Goal: Transaction & Acquisition: Purchase product/service

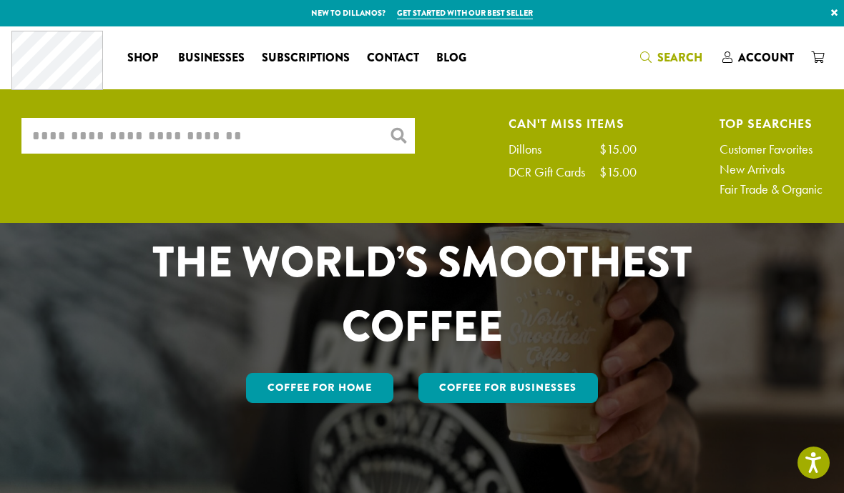
click at [122, 138] on input "What are you searching for?" at bounding box center [217, 136] width 393 height 36
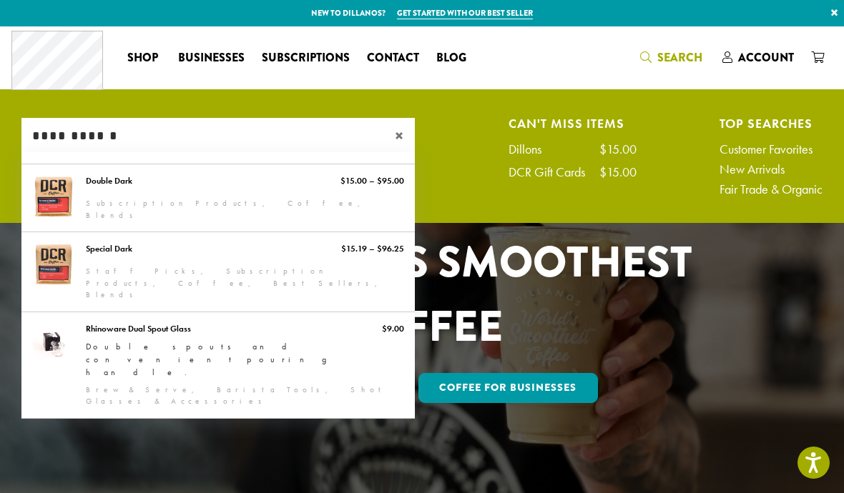
type input "**********"
click at [66, 192] on link "Double Dark" at bounding box center [217, 197] width 393 height 67
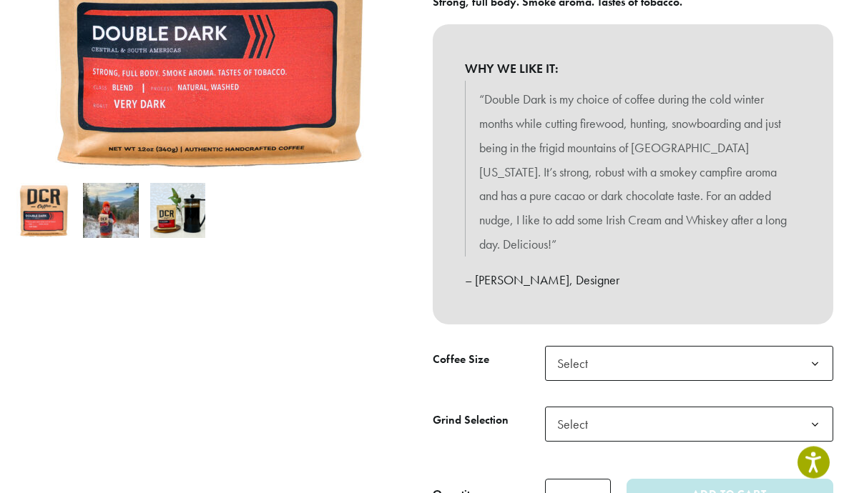
scroll to position [338, 0]
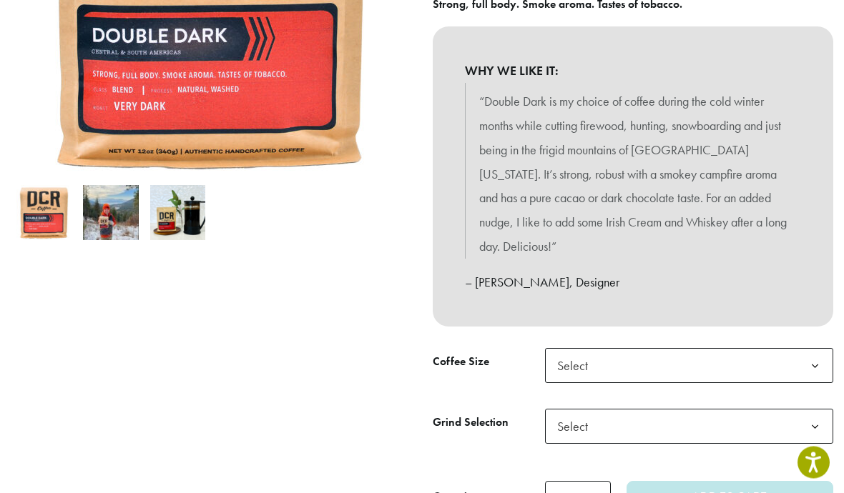
click at [816, 358] on b at bounding box center [814, 367] width 35 height 35
click at [811, 423] on b at bounding box center [814, 427] width 35 height 35
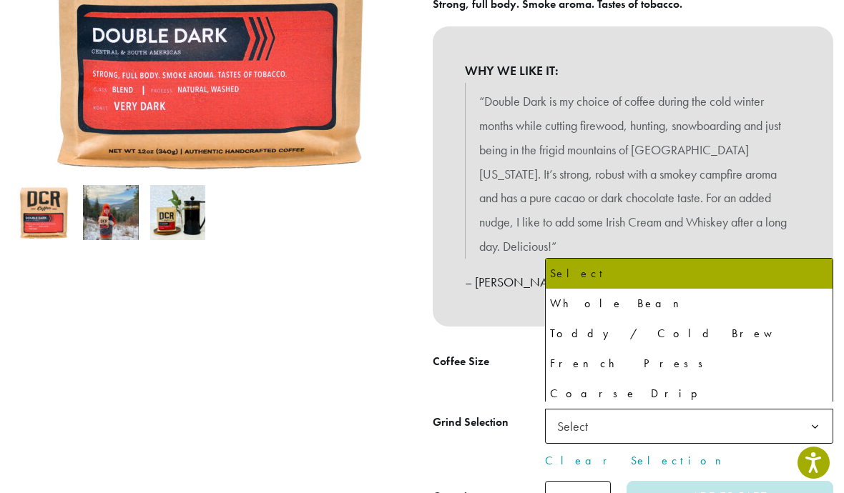
select select "**********"
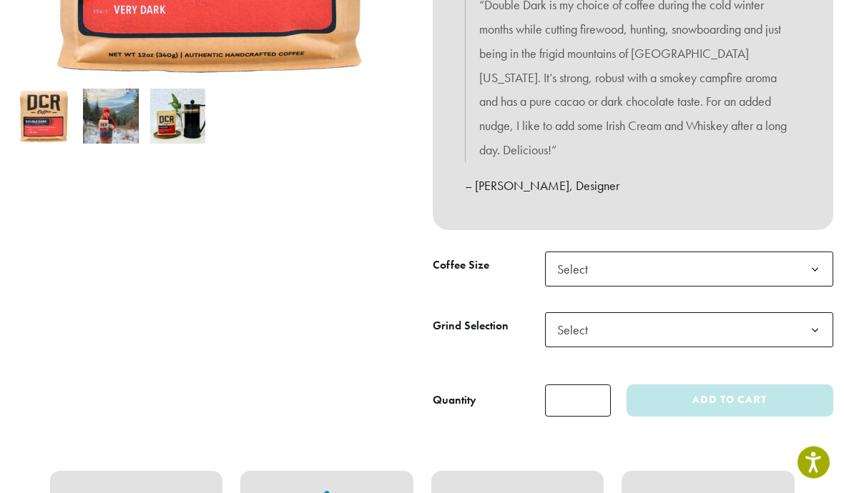
scroll to position [435, 0]
click at [821, 262] on b at bounding box center [814, 270] width 35 height 35
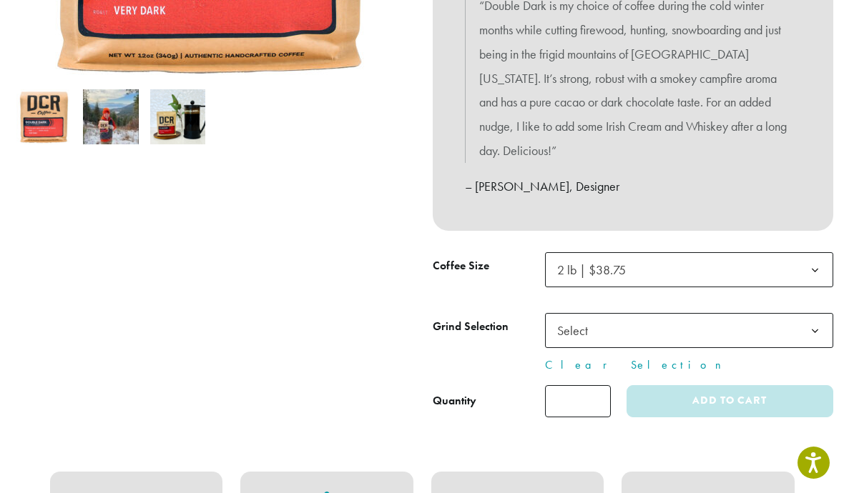
click at [819, 325] on b at bounding box center [814, 331] width 35 height 35
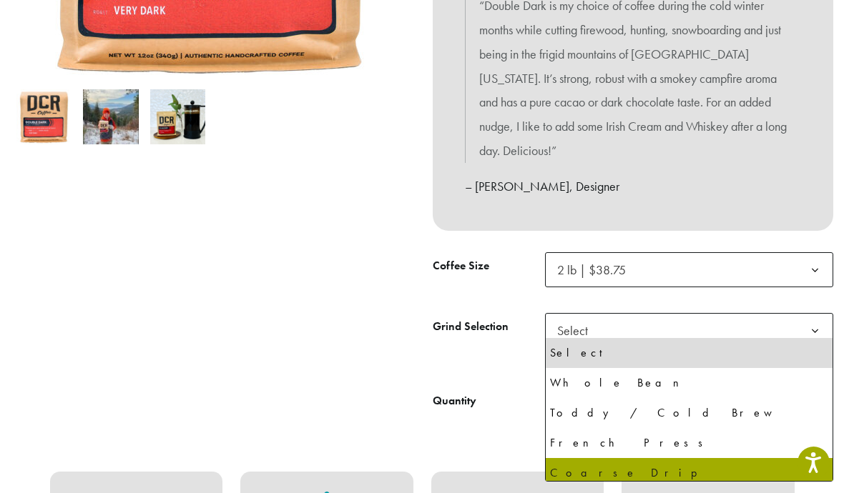
select select "**********"
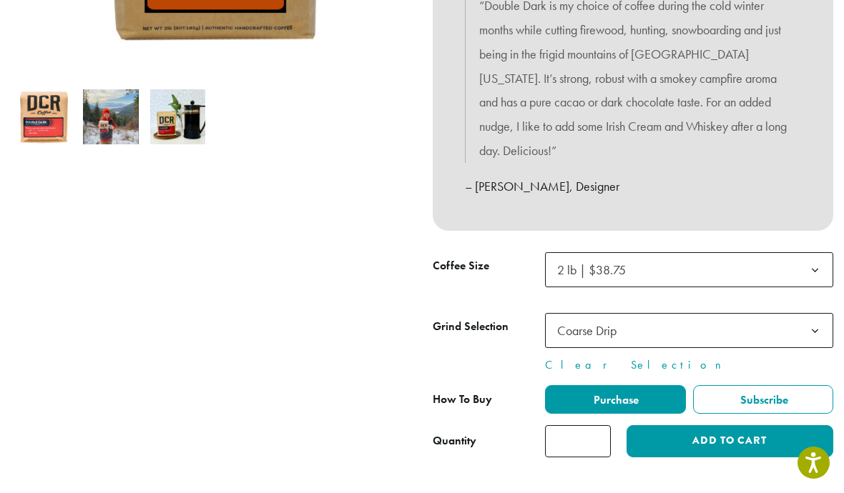
click at [599, 443] on input "*" at bounding box center [578, 441] width 66 height 32
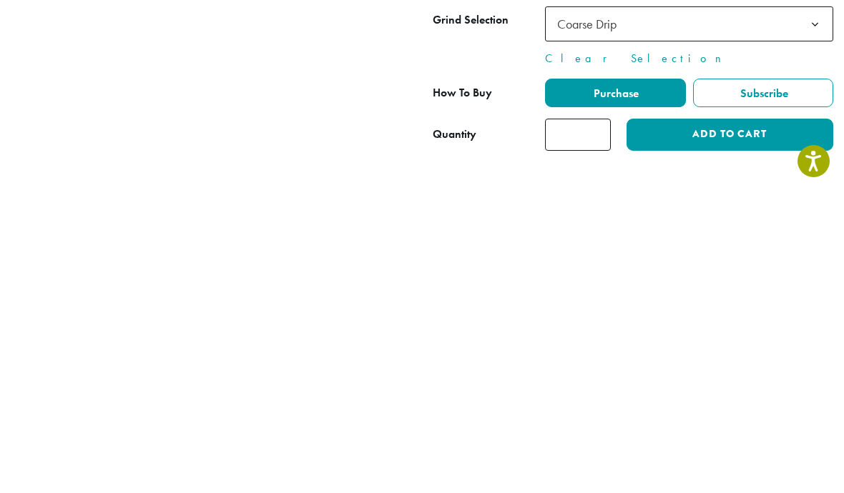
type input "*"
click at [737, 420] on button "Add to cart" at bounding box center [729, 436] width 207 height 32
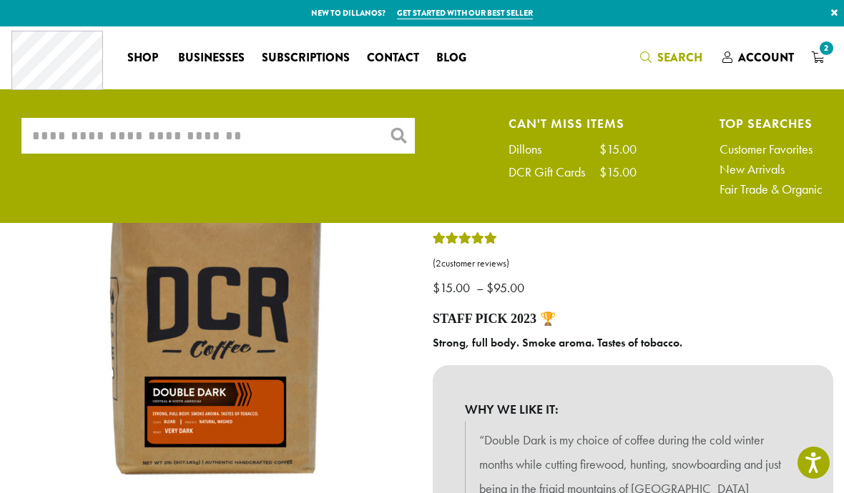
click at [147, 141] on input "What are you searching for?" at bounding box center [217, 136] width 393 height 36
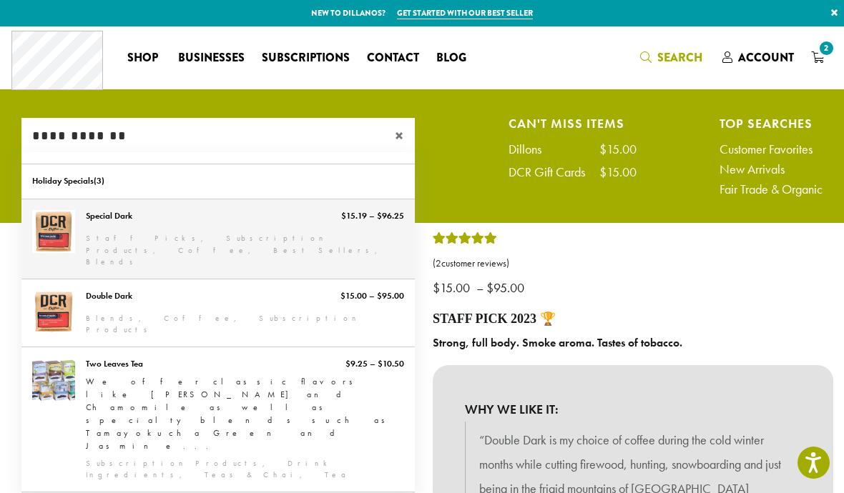
type input "**********"
click at [89, 231] on link "Special Dark" at bounding box center [217, 238] width 393 height 79
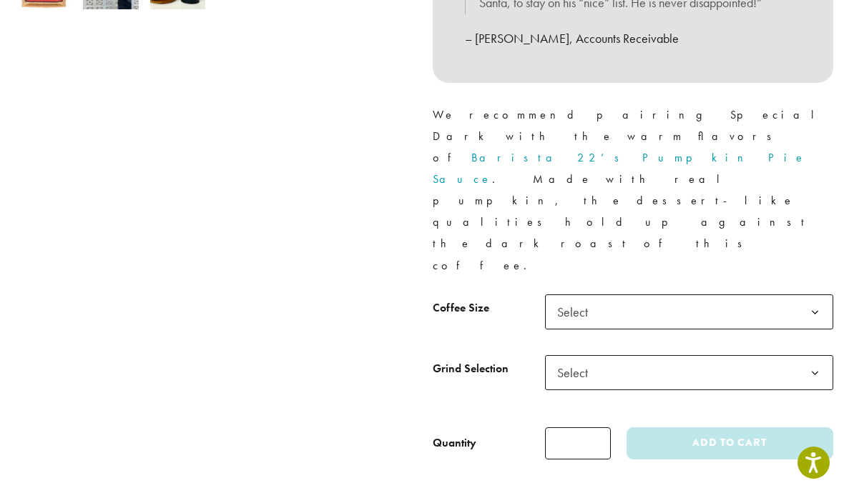
scroll to position [566, 0]
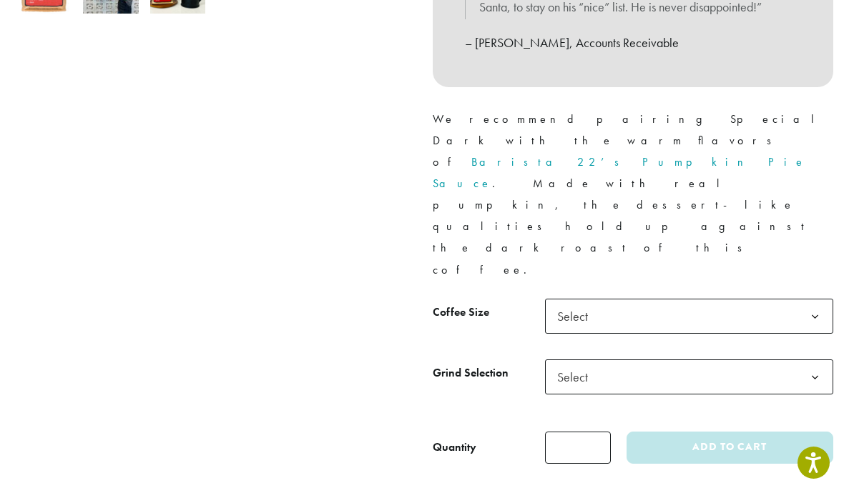
click at [815, 300] on b at bounding box center [814, 317] width 35 height 35
click at [813, 360] on b at bounding box center [814, 377] width 35 height 35
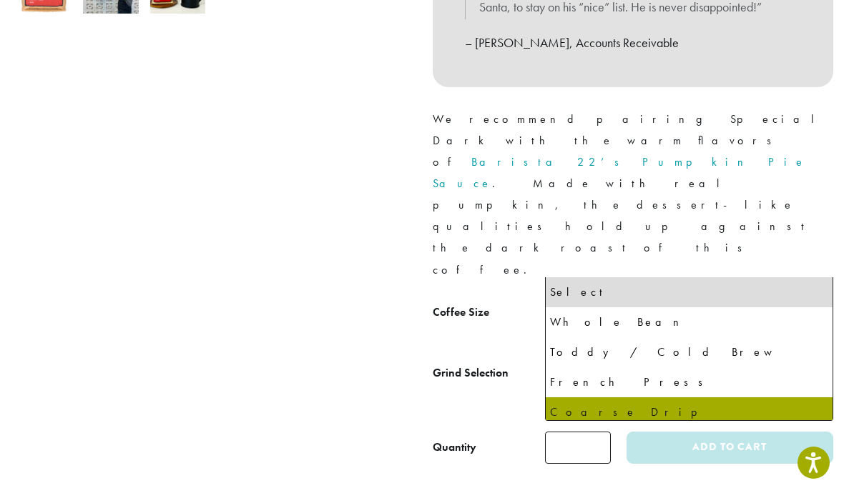
select select "**********"
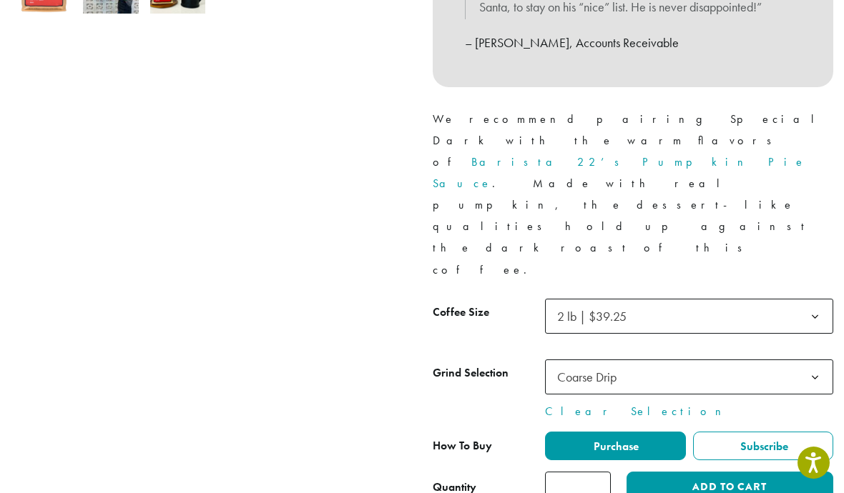
click at [573, 472] on input "*" at bounding box center [578, 488] width 66 height 32
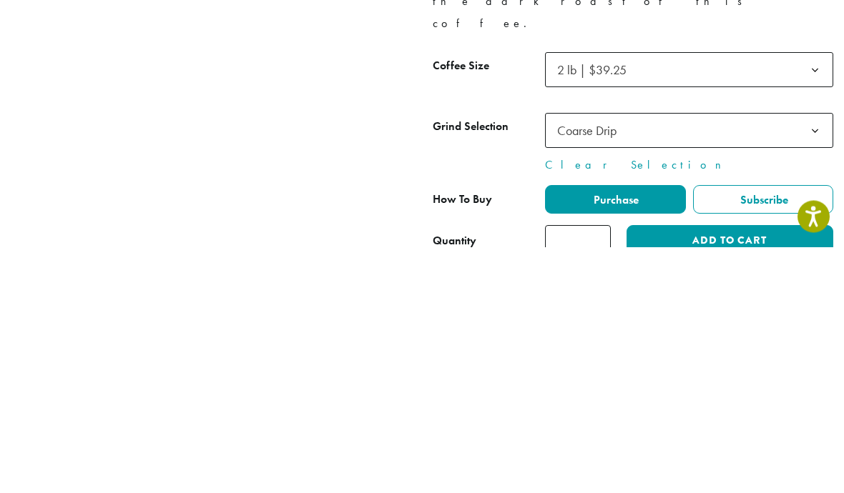
click at [601, 472] on input "*" at bounding box center [578, 488] width 66 height 32
type input "*"
click at [736, 472] on button "Add to cart" at bounding box center [729, 488] width 207 height 32
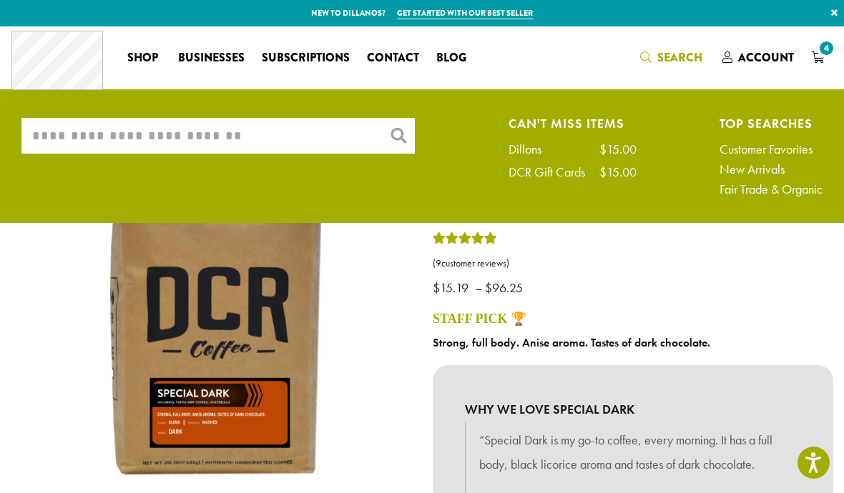
click at [142, 136] on input "What are you searching for?" at bounding box center [217, 136] width 393 height 36
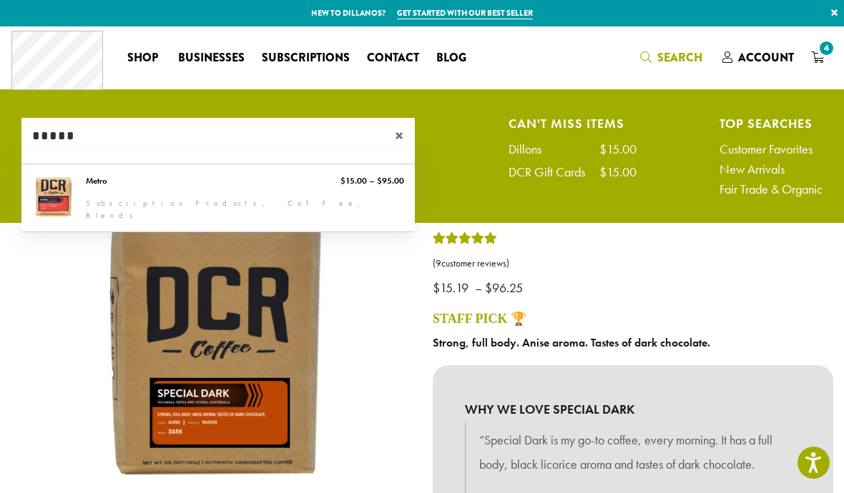
type input "*****"
click at [92, 190] on link "Metro" at bounding box center [217, 197] width 393 height 67
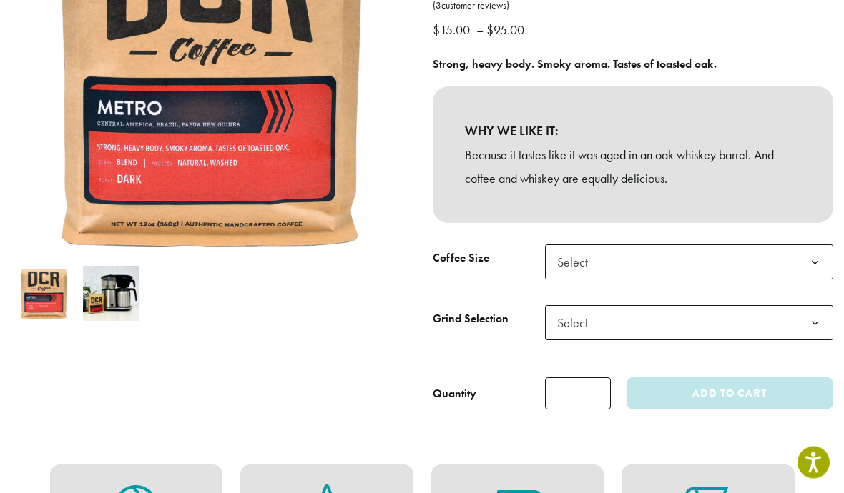
scroll to position [273, 0]
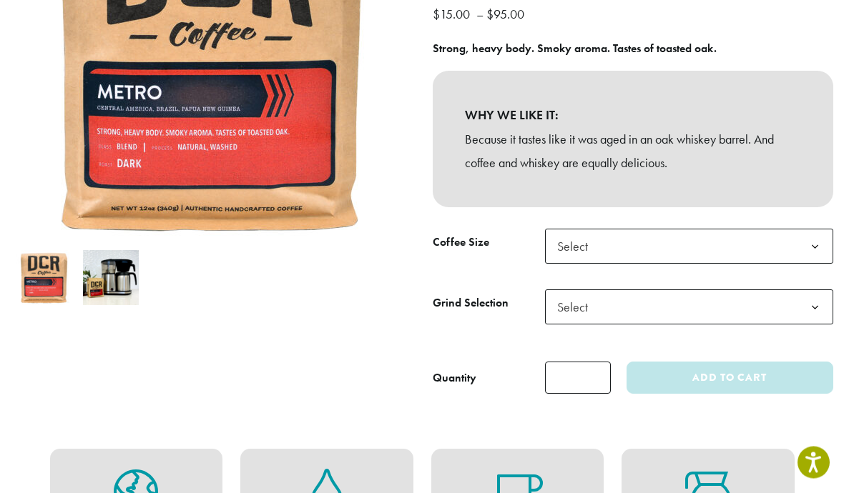
click at [816, 245] on b at bounding box center [814, 247] width 35 height 35
click at [818, 305] on b at bounding box center [814, 307] width 35 height 35
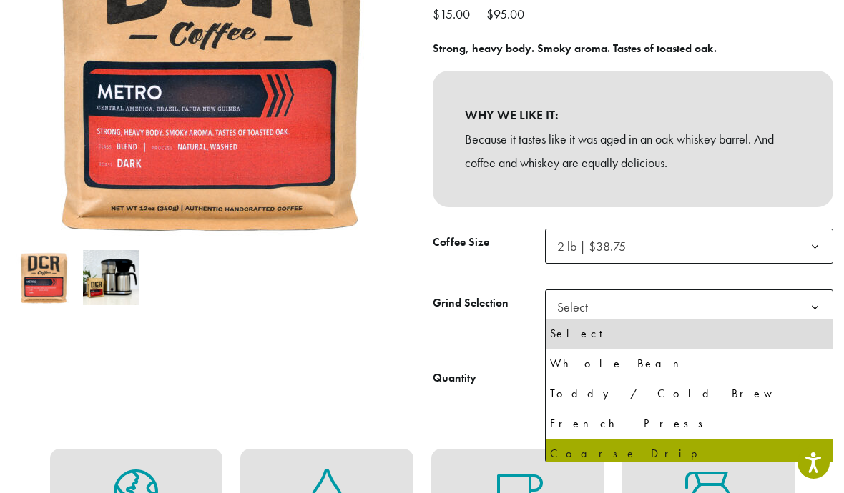
select select "**********"
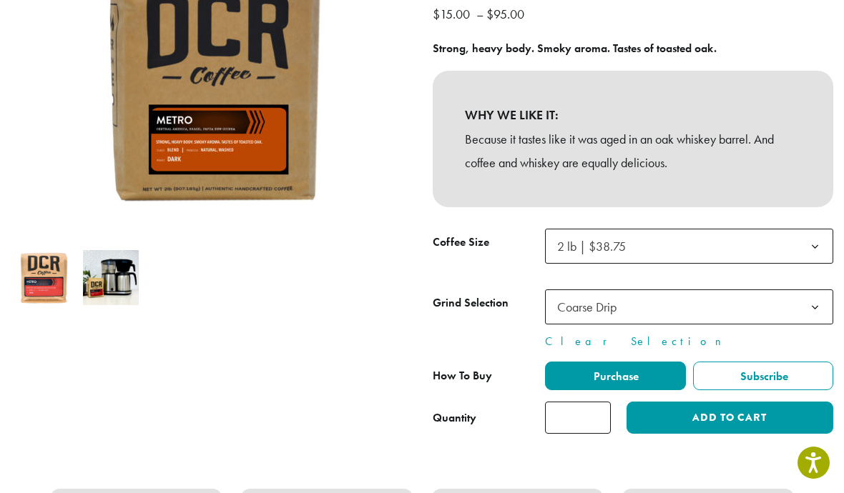
click at [737, 410] on button "Add to cart" at bounding box center [729, 418] width 207 height 32
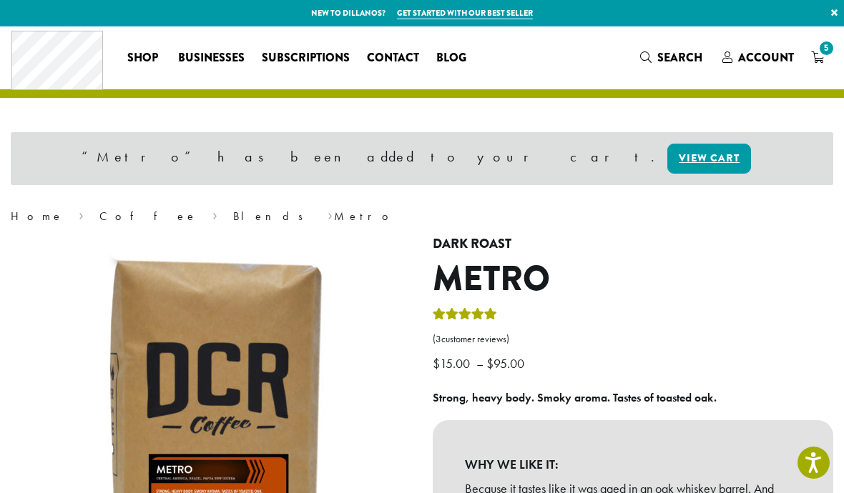
click at [824, 53] on span "5" at bounding box center [825, 48] width 19 height 19
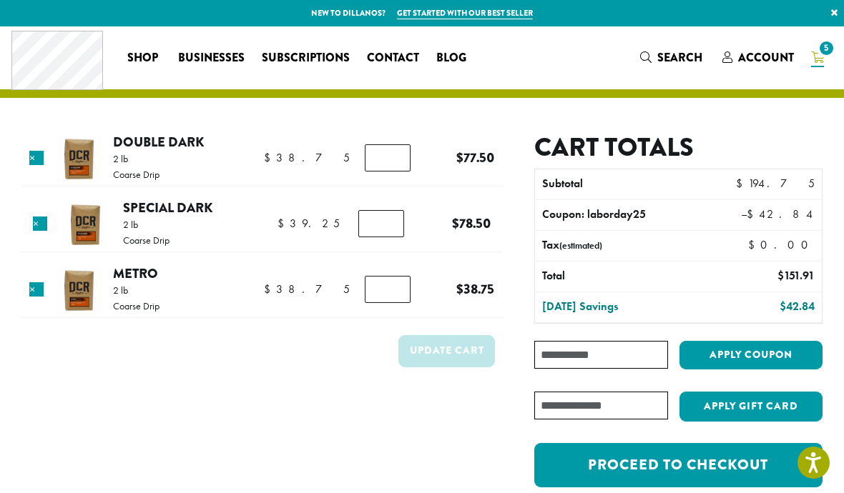
click at [388, 158] on input "*" at bounding box center [388, 157] width 46 height 27
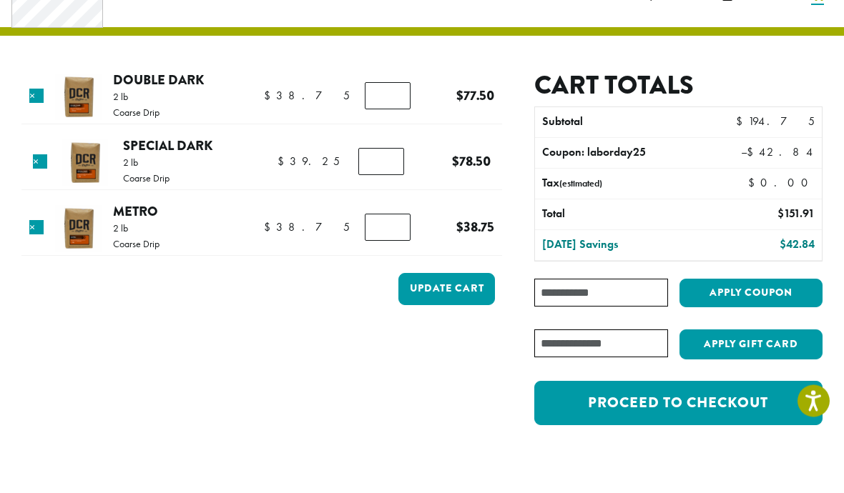
type input "*"
click at [395, 210] on input "*" at bounding box center [381, 223] width 46 height 27
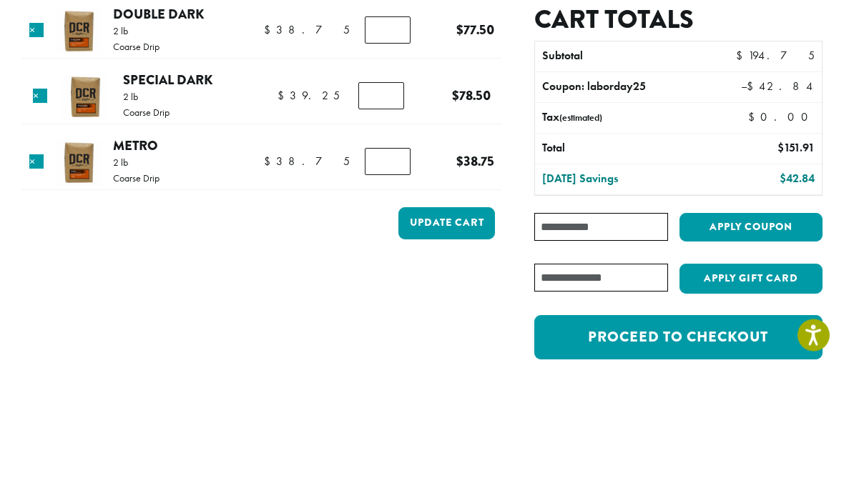
type input "*"
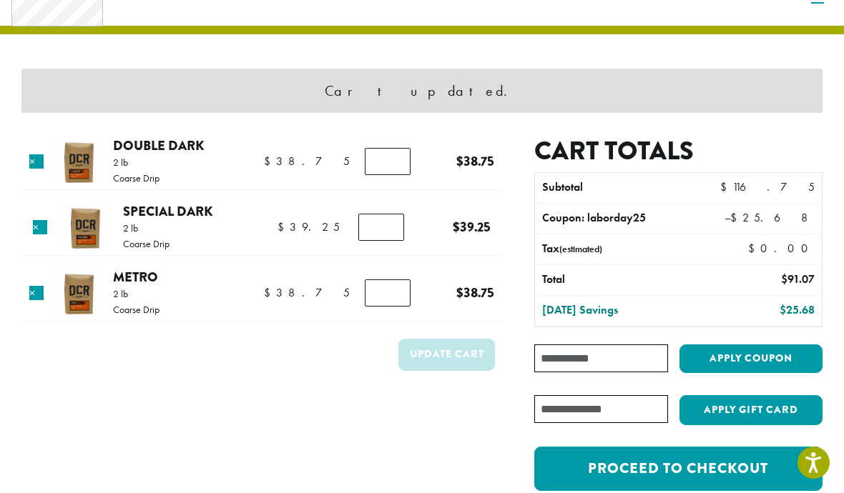
scroll to position [60, 0]
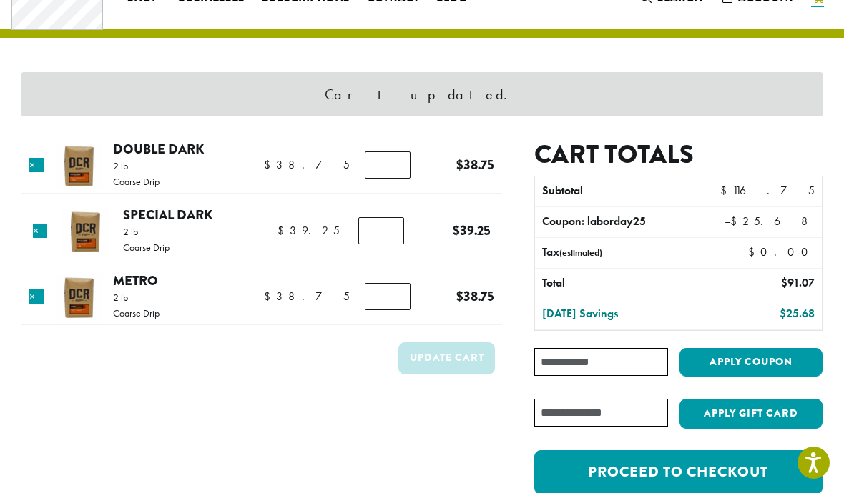
click at [578, 359] on input "Coupon:" at bounding box center [601, 362] width 134 height 28
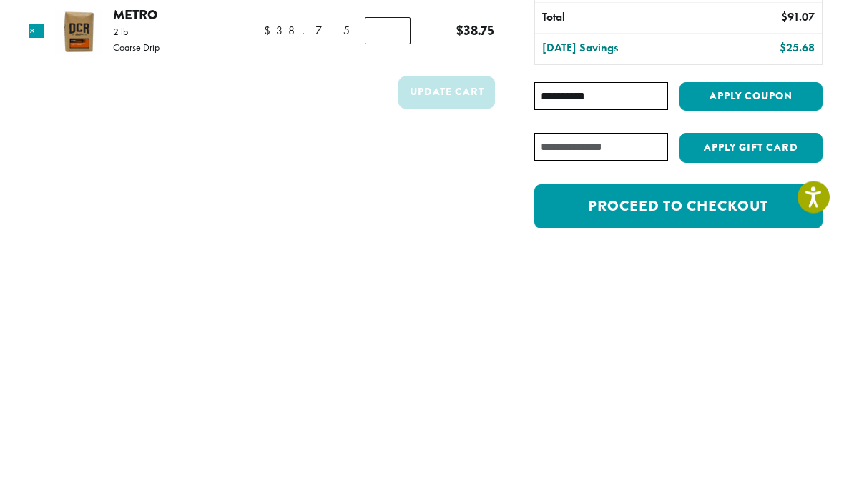
type input "**********"
click at [771, 348] on button "Apply coupon" at bounding box center [750, 362] width 143 height 29
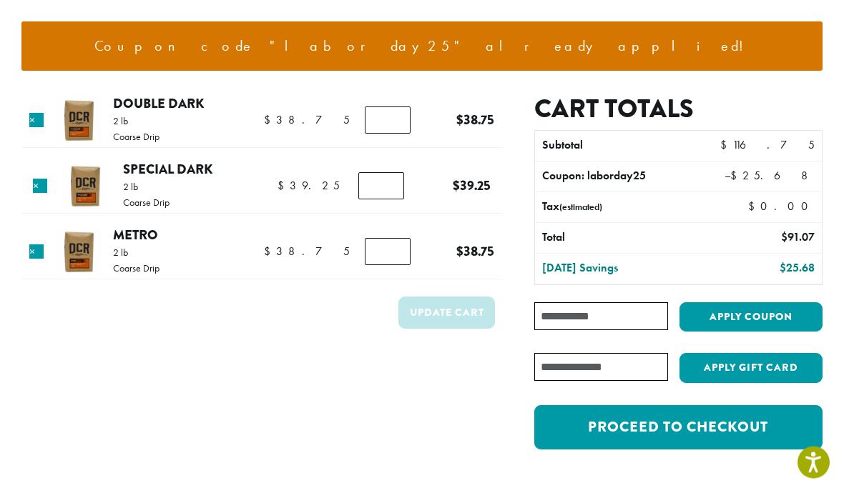
scroll to position [132, 0]
click at [693, 428] on link "Proceed to checkout" at bounding box center [678, 427] width 288 height 44
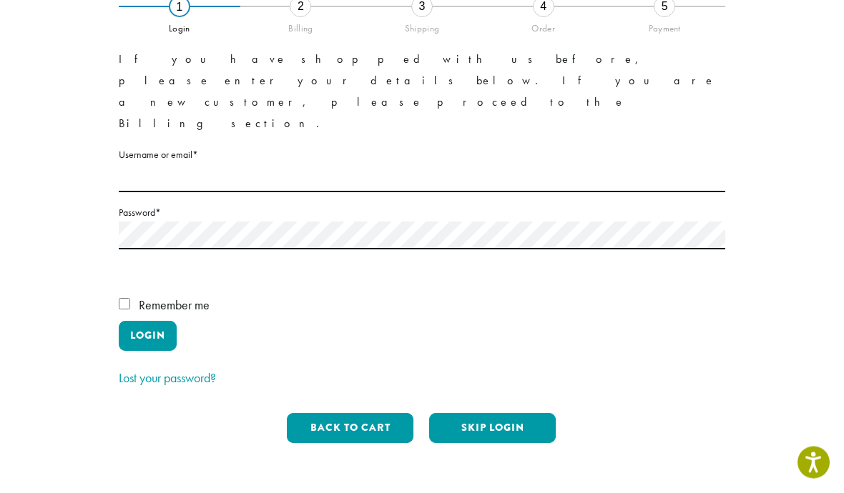
scroll to position [130, 0]
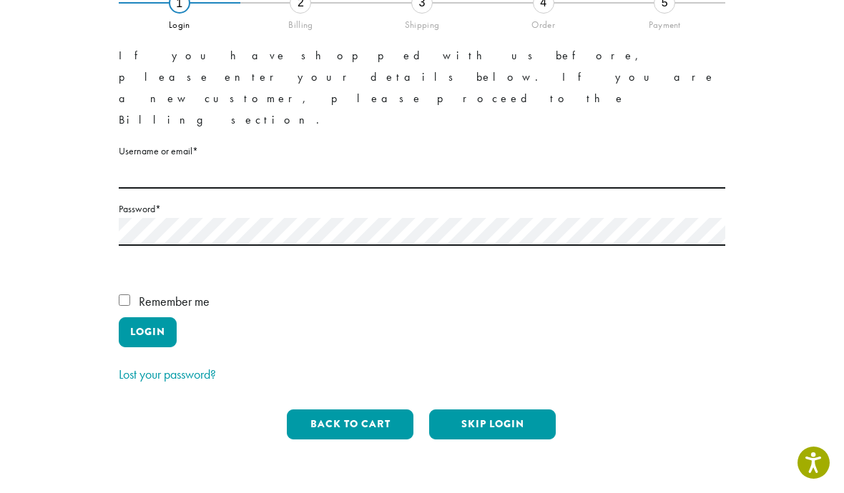
click at [501, 410] on button "Skip Login" at bounding box center [492, 425] width 127 height 30
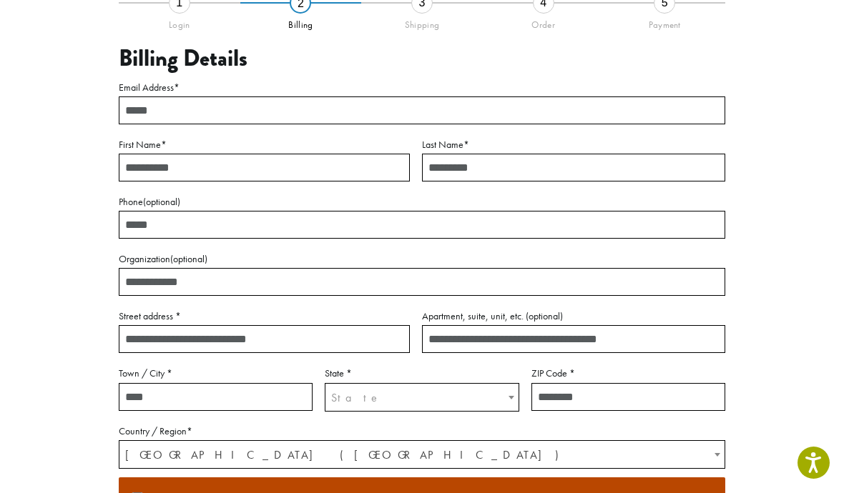
click at [231, 120] on input "Email Address *" at bounding box center [422, 111] width 606 height 28
type input "**********"
click at [229, 167] on input "First Name *" at bounding box center [264, 168] width 291 height 28
type input "*******"
click at [488, 170] on input "Last Name *" at bounding box center [573, 168] width 303 height 28
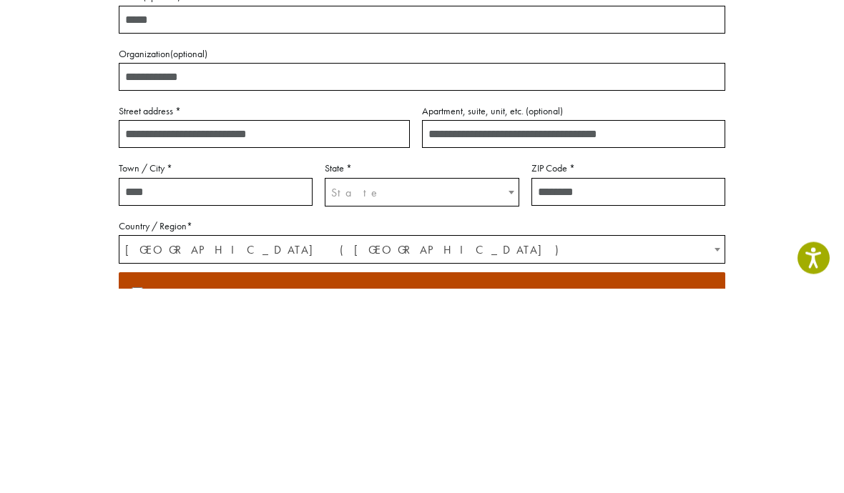
type input "******"
click at [215, 325] on input "Street address *" at bounding box center [264, 339] width 291 height 28
type input "**********"
click at [488, 325] on input "Apartment, suite, unit, etc. (optional)" at bounding box center [573, 339] width 303 height 28
type input "*******"
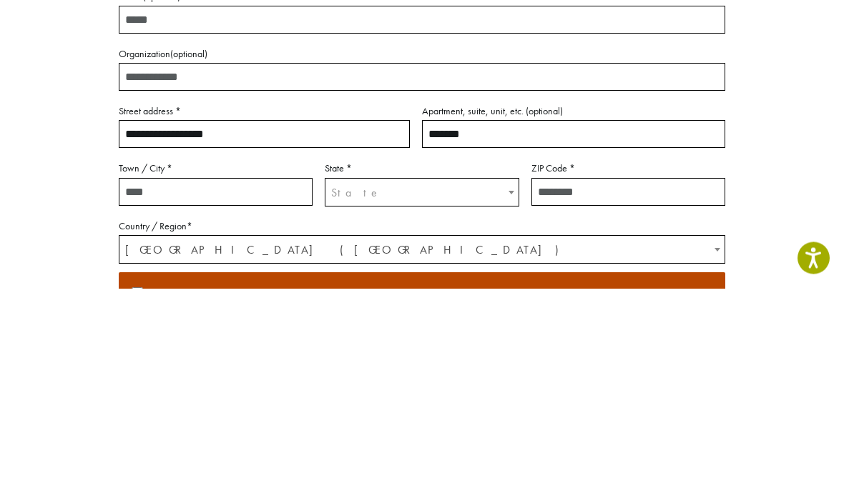
click at [205, 383] on input "Town / City *" at bounding box center [216, 397] width 194 height 28
type input "********"
click at [514, 384] on span "State" at bounding box center [511, 398] width 14 height 28
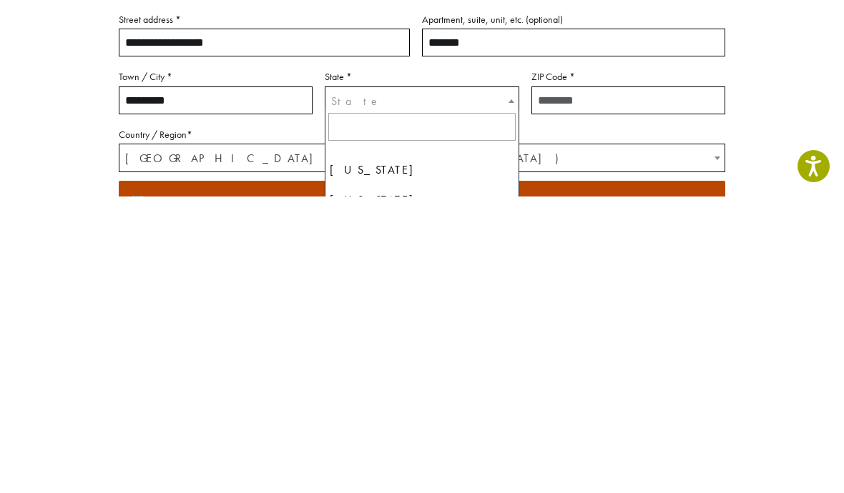
scroll to position [1115, 0]
select select "**"
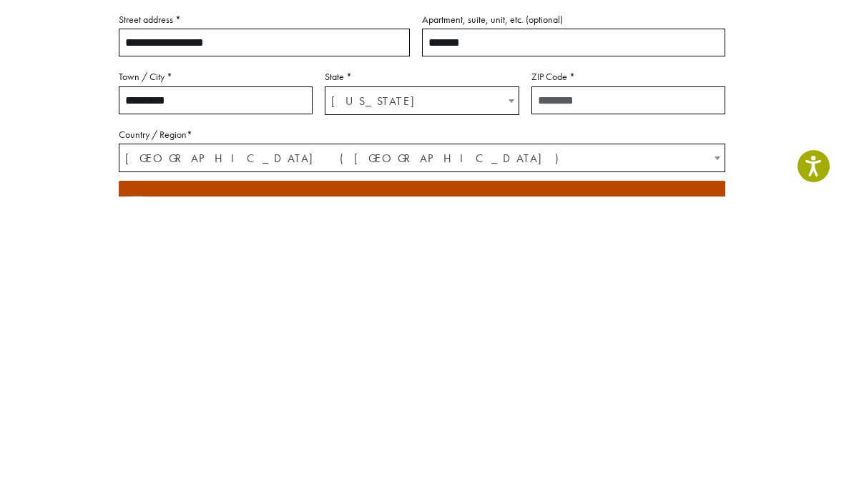
scroll to position [427, 0]
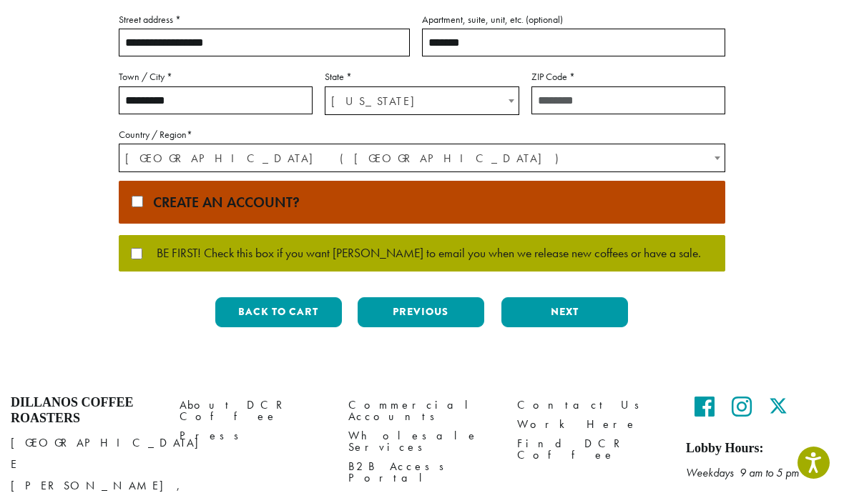
click at [604, 96] on input "ZIP Code *" at bounding box center [628, 101] width 194 height 28
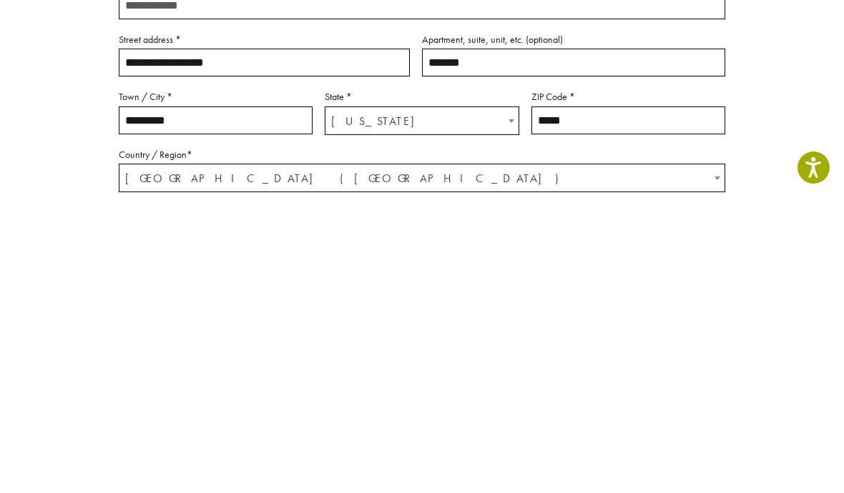
scroll to position [86, 0]
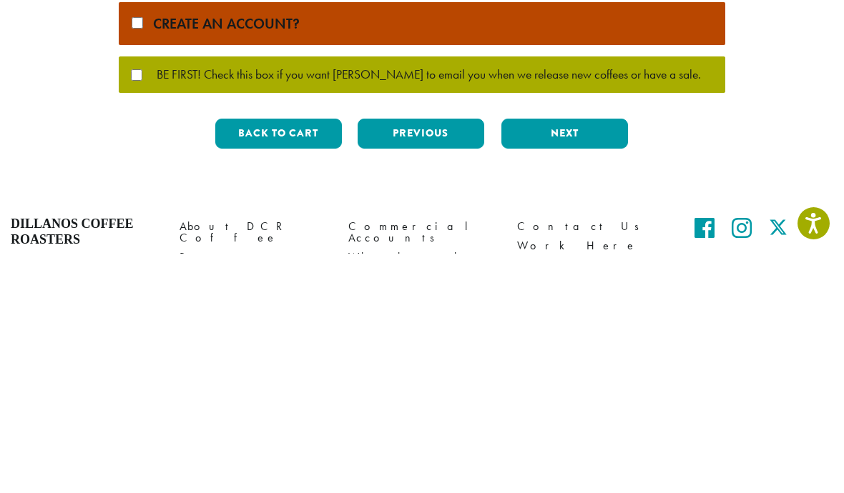
type input "*****"
click at [572, 358] on button "Next" at bounding box center [564, 373] width 127 height 30
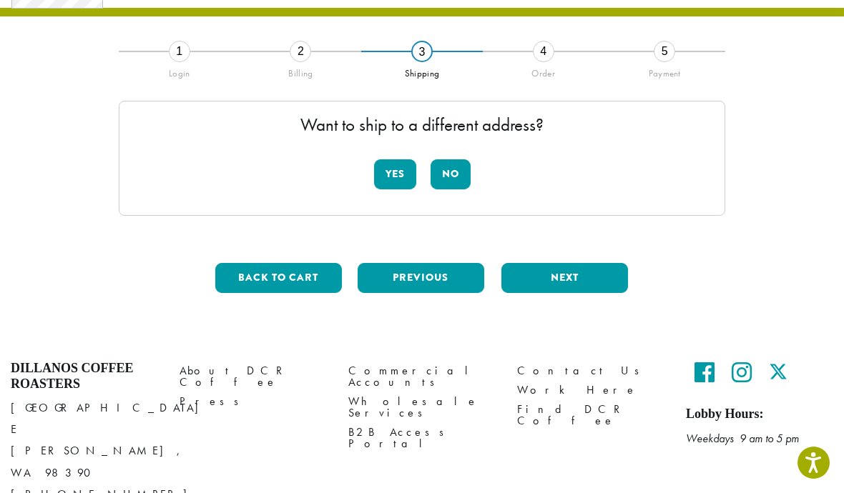
scroll to position [59, 0]
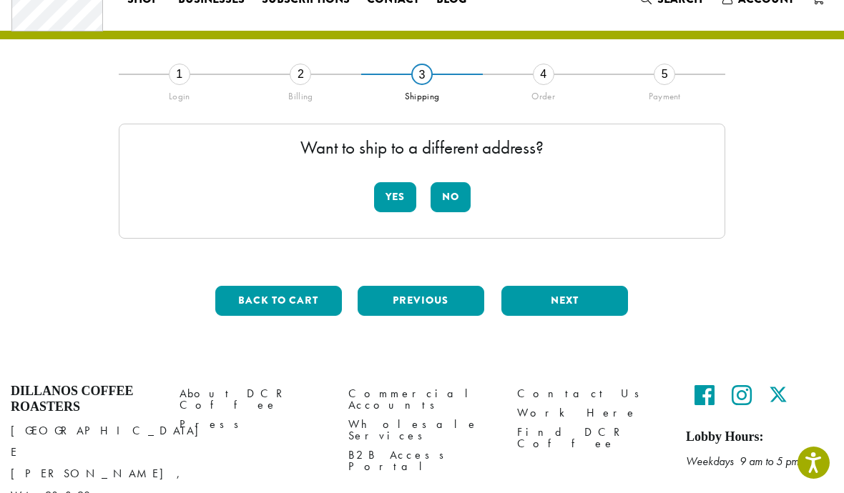
click at [453, 202] on button "No" at bounding box center [450, 197] width 40 height 30
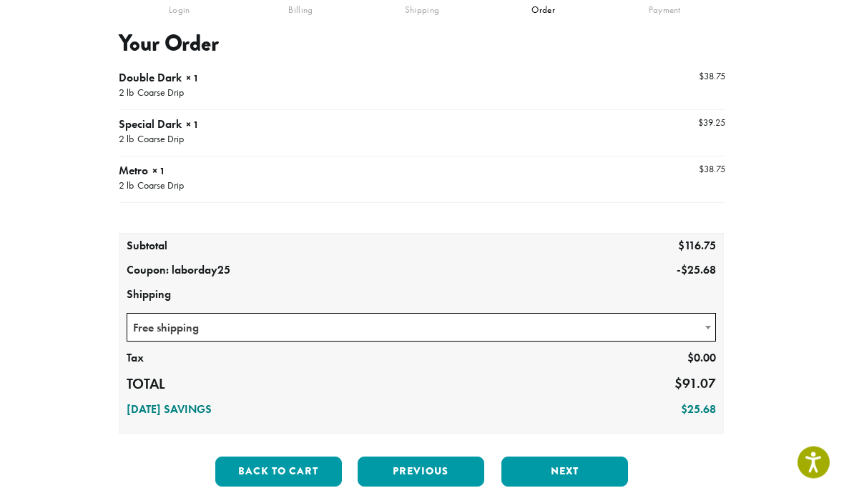
scroll to position [267, 0]
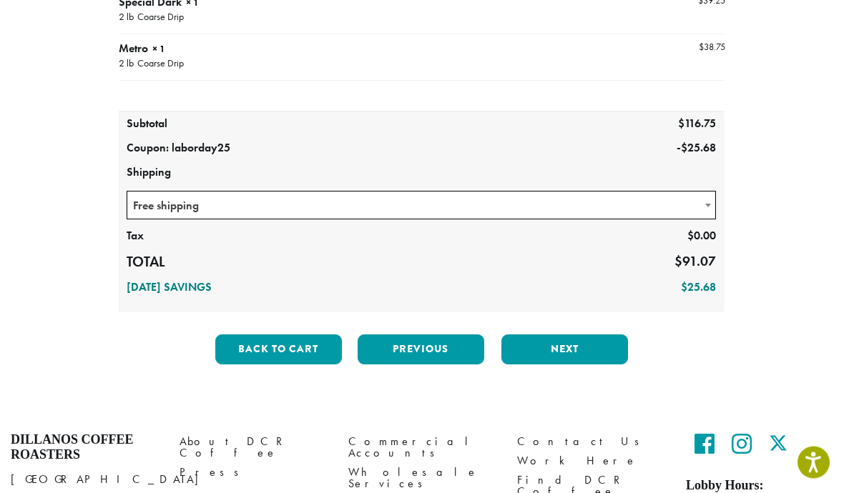
click at [568, 347] on button "Next" at bounding box center [564, 350] width 127 height 30
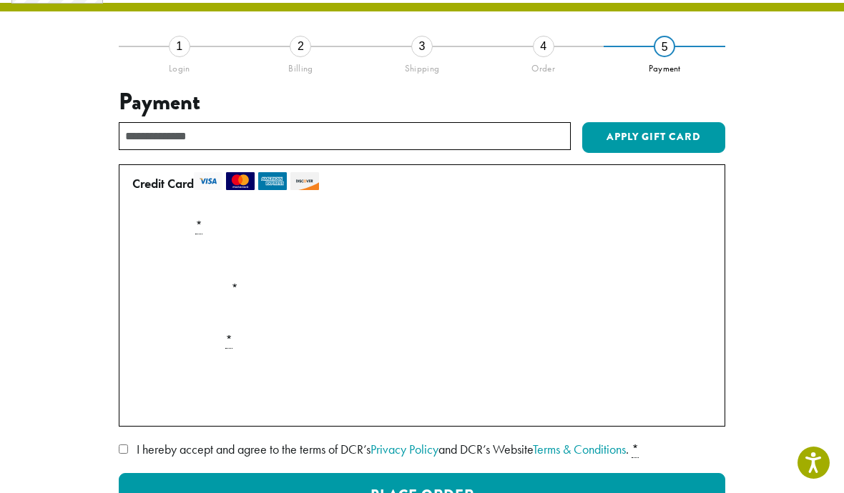
scroll to position [82, 0]
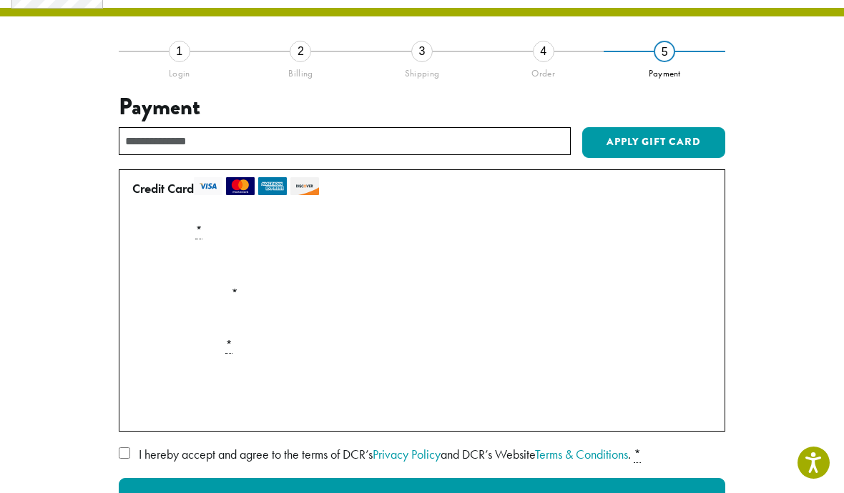
click at [177, 262] on div "Payment Info" at bounding box center [422, 262] width 591 height 40
click at [182, 263] on div "Payment Info" at bounding box center [422, 262] width 591 height 40
click at [200, 261] on div "Payment Info" at bounding box center [422, 262] width 591 height 40
click at [215, 250] on div "Payment Info" at bounding box center [422, 262] width 591 height 40
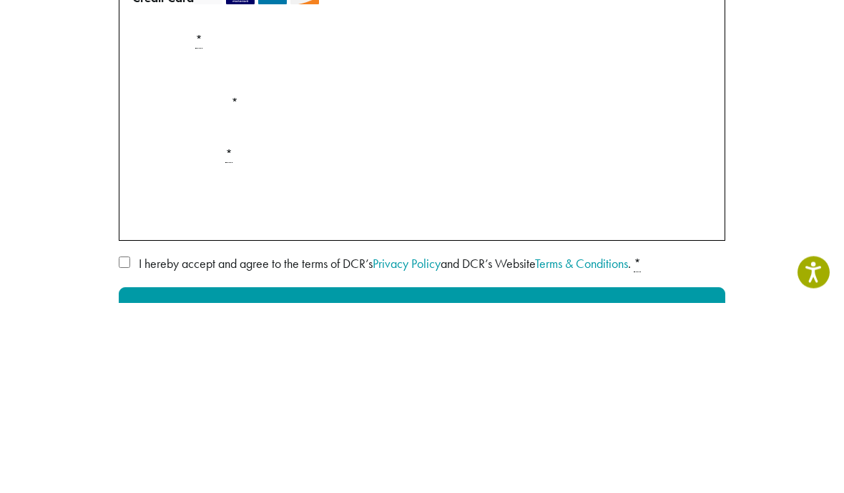
click at [189, 242] on div "Payment Info" at bounding box center [422, 262] width 591 height 40
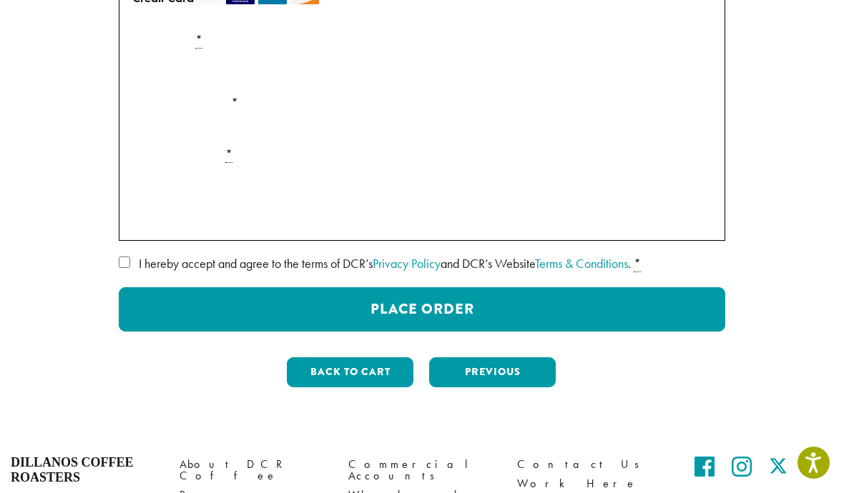
click at [207, 76] on div "Payment Info" at bounding box center [422, 71] width 591 height 40
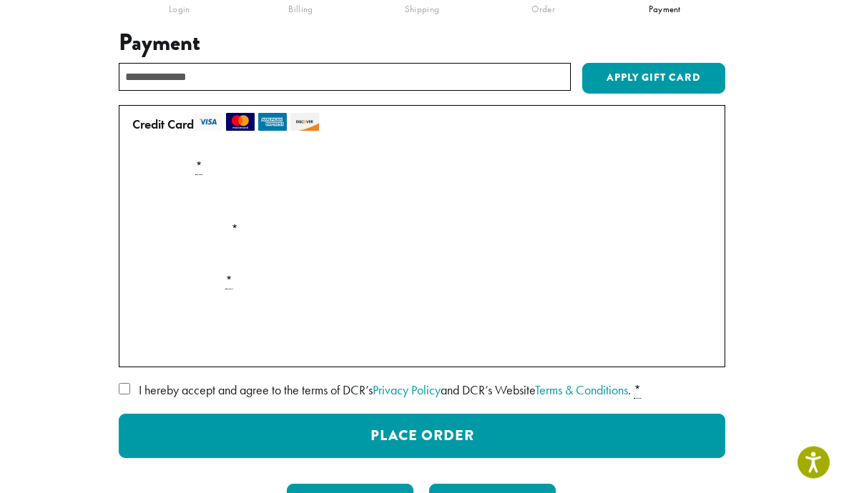
scroll to position [142, 0]
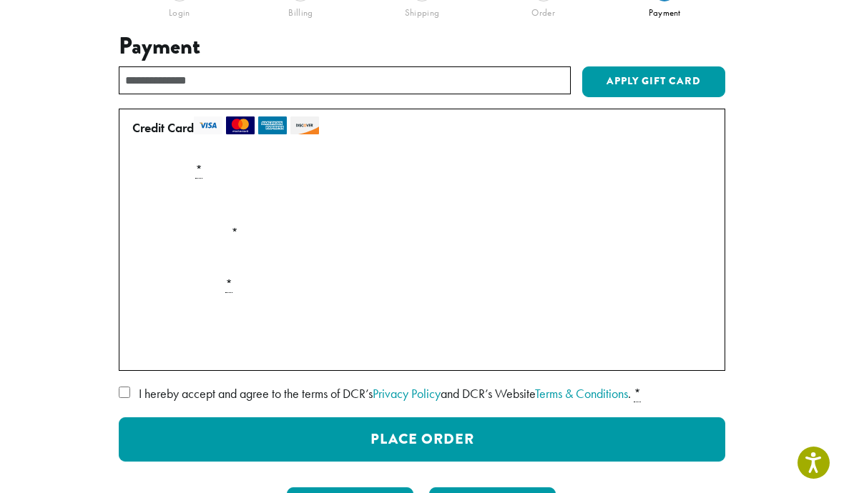
click at [695, 202] on div "Payment Info" at bounding box center [422, 202] width 591 height 40
click at [235, 204] on div "Payment Info" at bounding box center [422, 202] width 591 height 40
click at [251, 126] on img at bounding box center [240, 126] width 29 height 18
click at [219, 131] on img at bounding box center [208, 126] width 29 height 18
click at [169, 207] on div "Payment Info" at bounding box center [422, 202] width 591 height 40
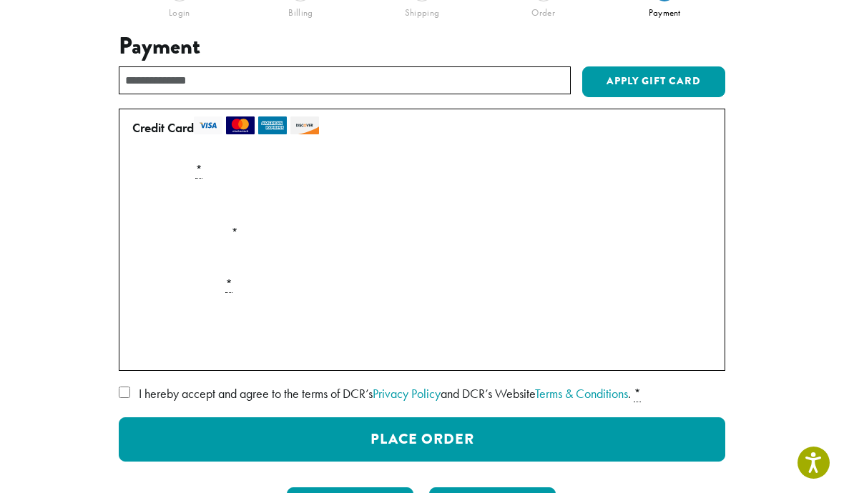
click at [169, 212] on div "Payment Info" at bounding box center [422, 202] width 591 height 40
click at [167, 206] on div "Payment Info" at bounding box center [422, 202] width 591 height 40
click at [182, 320] on div "Payment Info" at bounding box center [422, 316] width 591 height 40
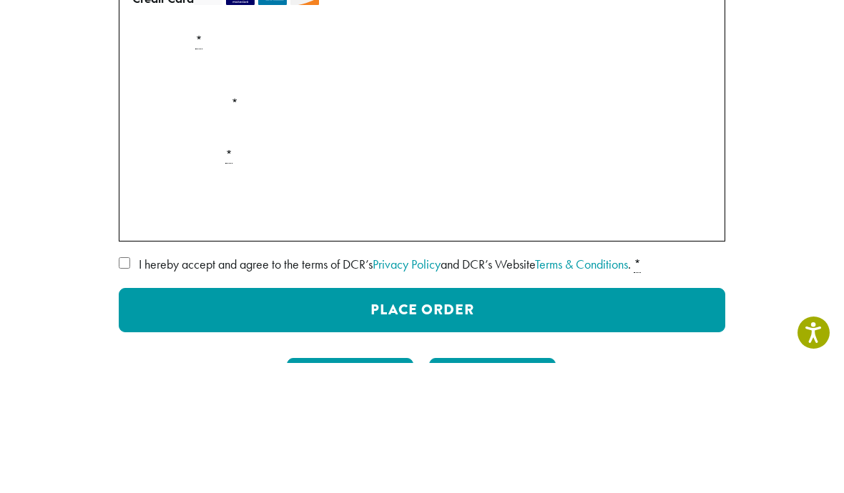
click at [179, 182] on div "Payment Info" at bounding box center [422, 202] width 591 height 40
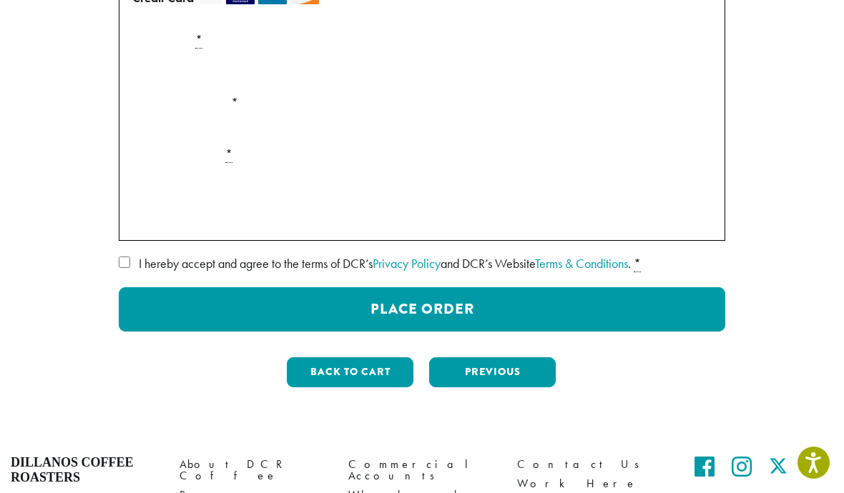
click at [185, 72] on div "Payment Info" at bounding box center [422, 71] width 591 height 40
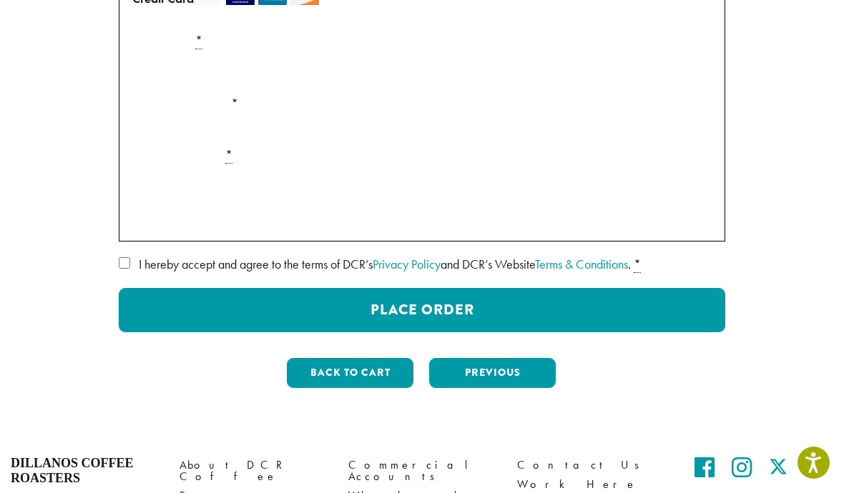
click at [185, 71] on div "Payment Info" at bounding box center [422, 72] width 591 height 40
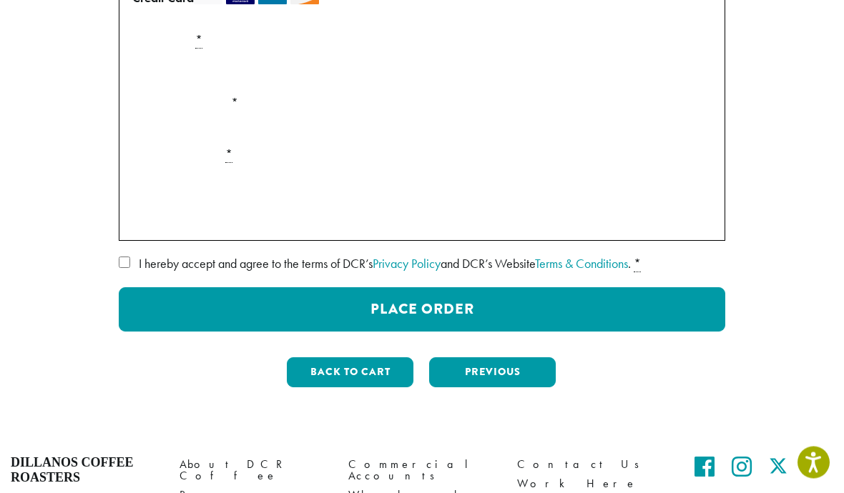
click at [184, 74] on div "Payment Info" at bounding box center [422, 72] width 591 height 40
click at [186, 189] on div "Payment Info" at bounding box center [422, 187] width 591 height 40
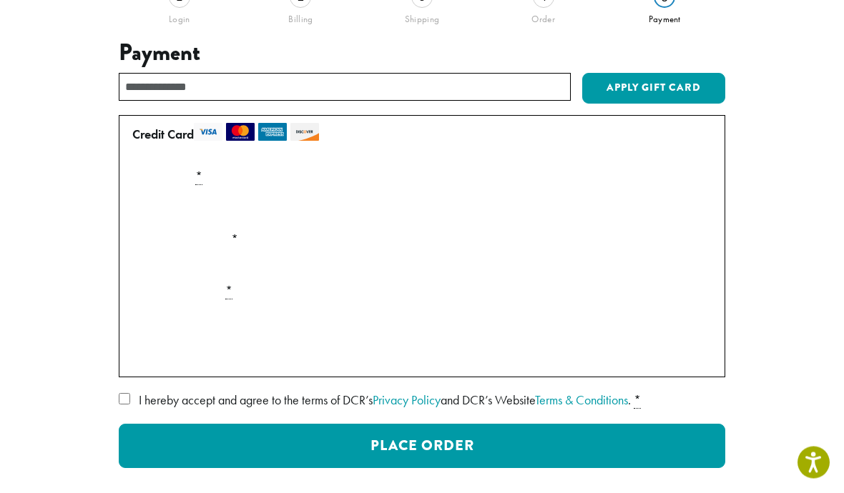
scroll to position [136, 0]
click at [696, 205] on div "Payment Info" at bounding box center [422, 208] width 591 height 40
click at [378, 222] on div "Payment Info" at bounding box center [422, 208] width 591 height 40
click at [355, 222] on div "Payment Info" at bounding box center [422, 208] width 591 height 40
click at [179, 182] on label "Card Number *" at bounding box center [422, 176] width 591 height 23
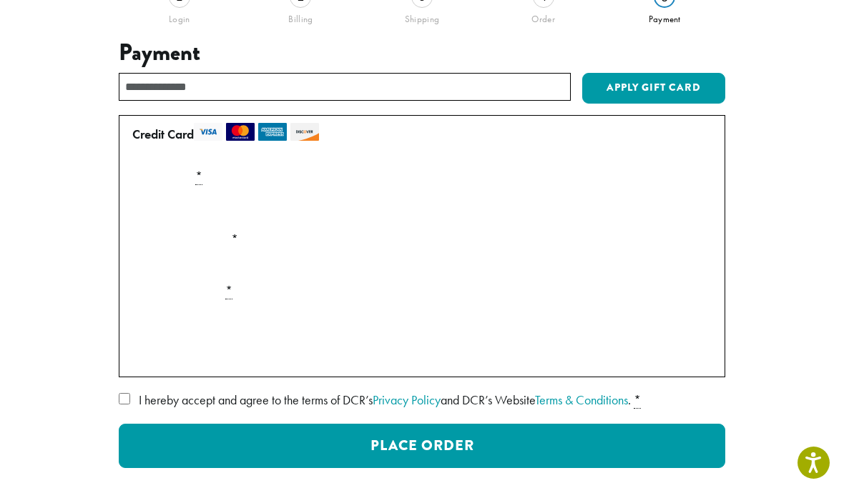
click at [184, 165] on label "Card Number *" at bounding box center [422, 176] width 591 height 23
click at [179, 212] on div "Payment Info" at bounding box center [422, 208] width 591 height 40
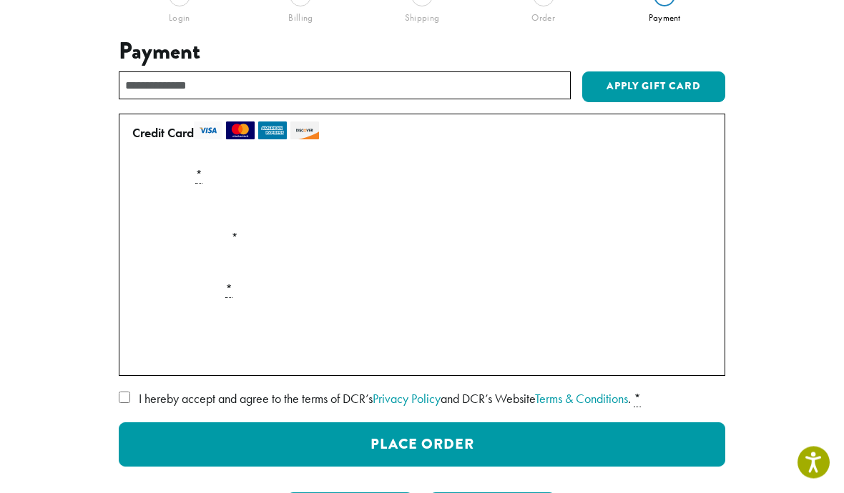
click at [148, 210] on div "Payment Info" at bounding box center [422, 207] width 591 height 40
click at [156, 202] on div "Payment Info" at bounding box center [422, 207] width 591 height 40
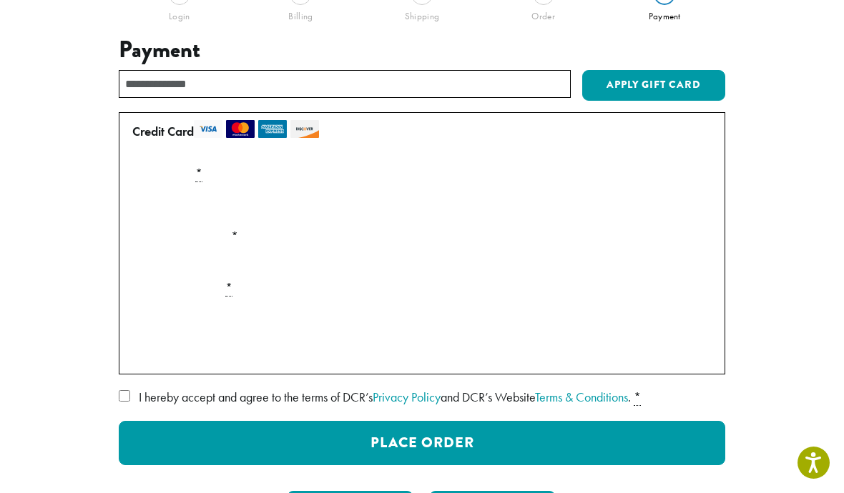
click at [161, 185] on div "Payment Info" at bounding box center [422, 205] width 591 height 40
click at [149, 178] on label "Card Number *" at bounding box center [422, 173] width 591 height 23
click at [146, 209] on div "Payment Info" at bounding box center [422, 205] width 591 height 40
click at [145, 310] on div "Payment Info" at bounding box center [422, 320] width 591 height 40
click at [146, 312] on div "Payment Info" at bounding box center [422, 320] width 591 height 40
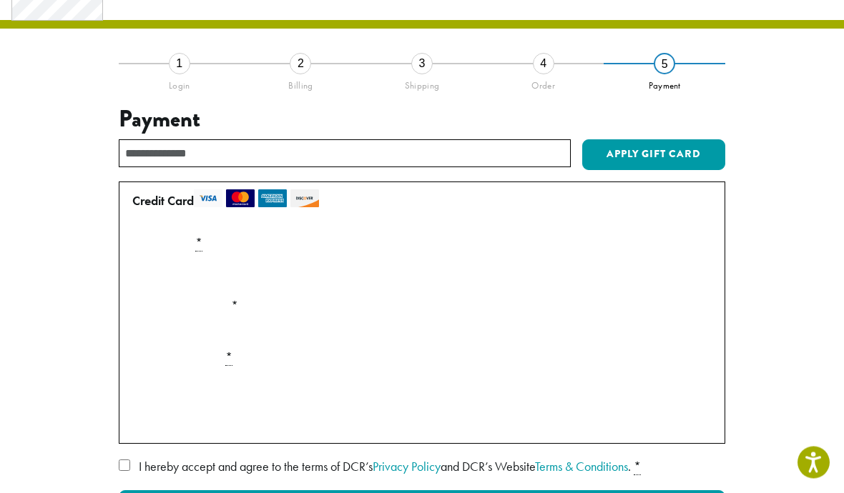
scroll to position [69, 0]
click at [178, 267] on div "Payment Info" at bounding box center [422, 275] width 591 height 40
click at [194, 272] on div "Payment Info" at bounding box center [422, 275] width 591 height 40
click at [65, 280] on div "**********" at bounding box center [421, 332] width 801 height 539
click at [162, 275] on div "Payment Info" at bounding box center [422, 275] width 591 height 40
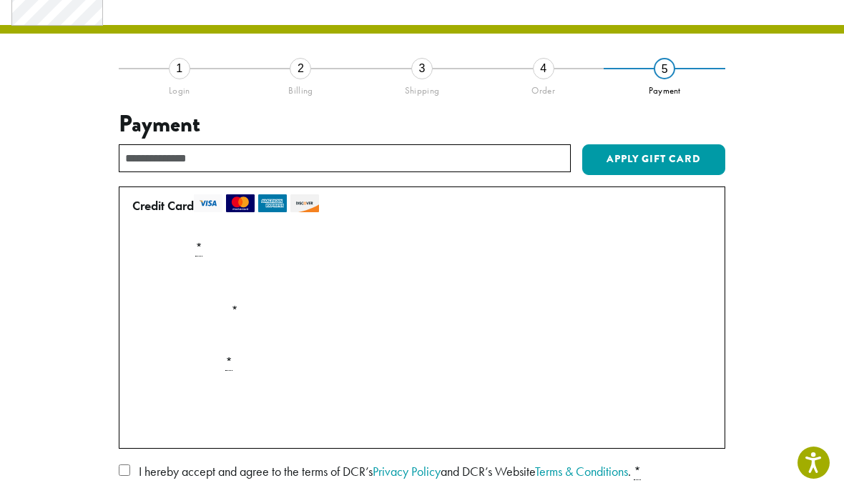
scroll to position [62, 0]
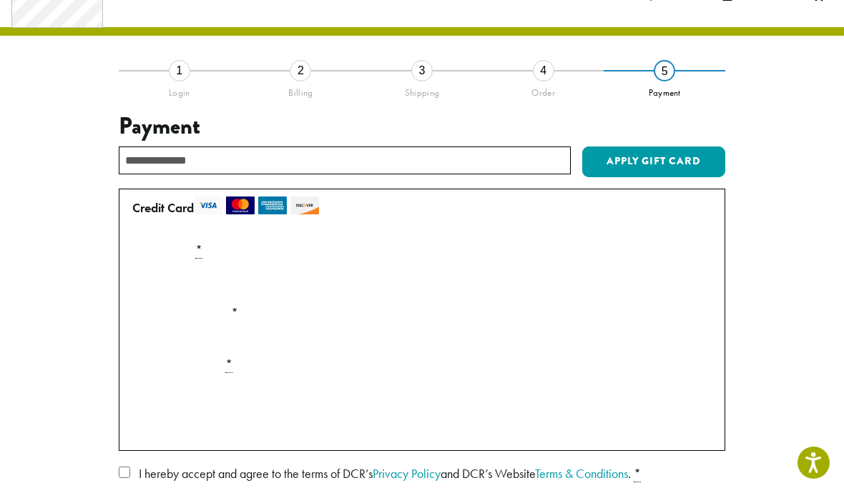
click at [187, 272] on div "Payment Info" at bounding box center [422, 282] width 591 height 40
click at [686, 280] on div "Payment Info" at bounding box center [422, 282] width 591 height 40
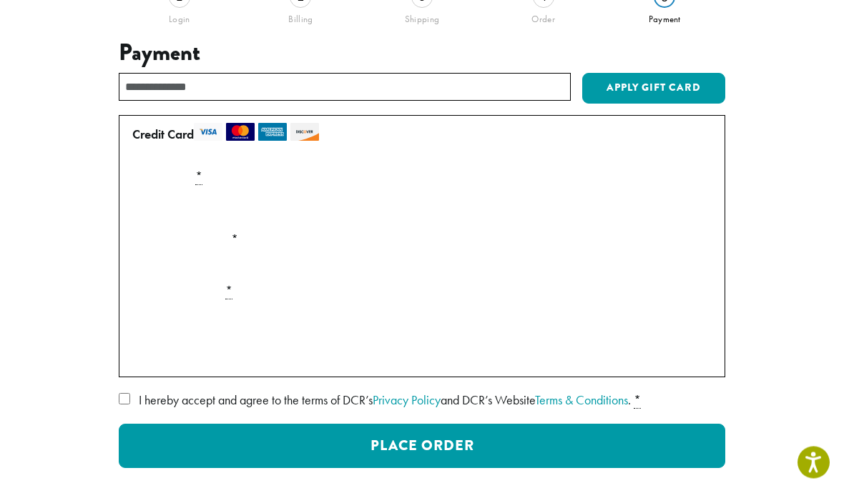
click at [151, 310] on div "Payment Info" at bounding box center [422, 323] width 591 height 40
click at [146, 322] on div "Payment Info" at bounding box center [422, 323] width 591 height 40
click at [147, 205] on div "Payment Info" at bounding box center [422, 209] width 591 height 40
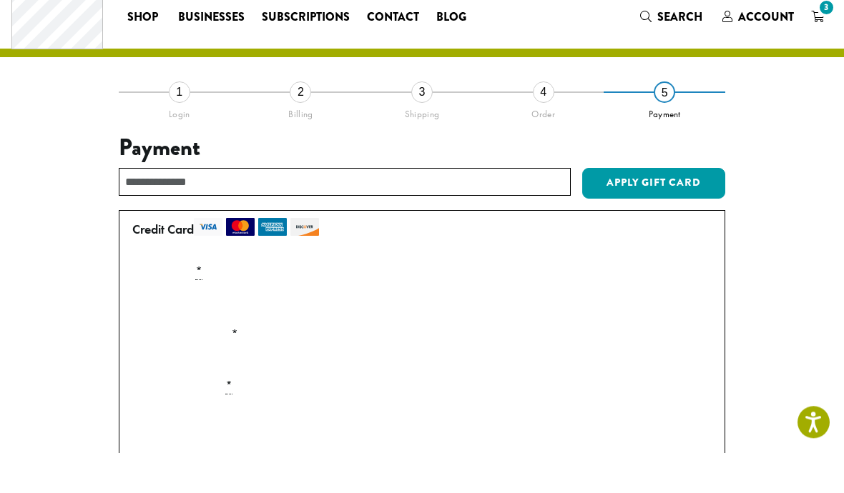
scroll to position [343, 0]
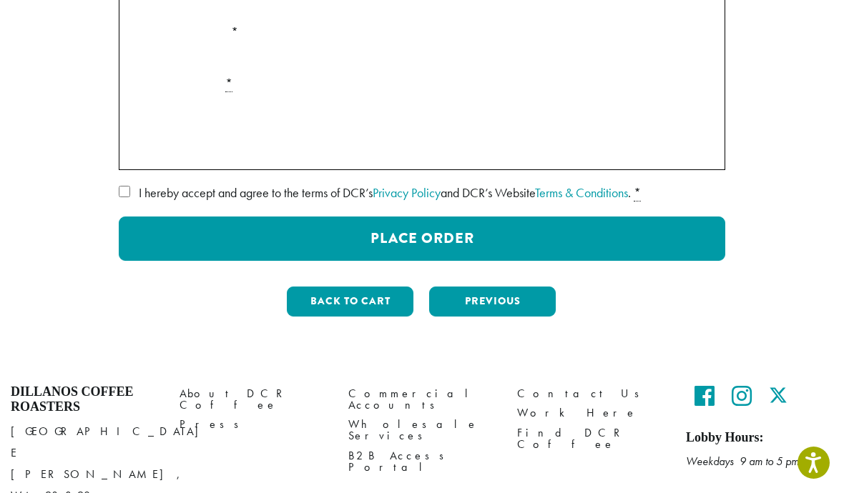
click at [353, 304] on button "Back to cart" at bounding box center [350, 302] width 127 height 30
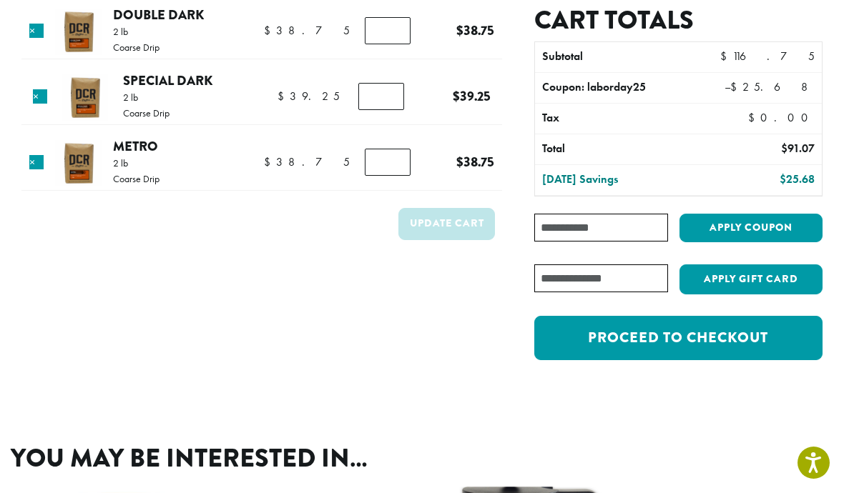
scroll to position [127, 0]
click at [686, 335] on link "Proceed to checkout" at bounding box center [678, 339] width 288 height 44
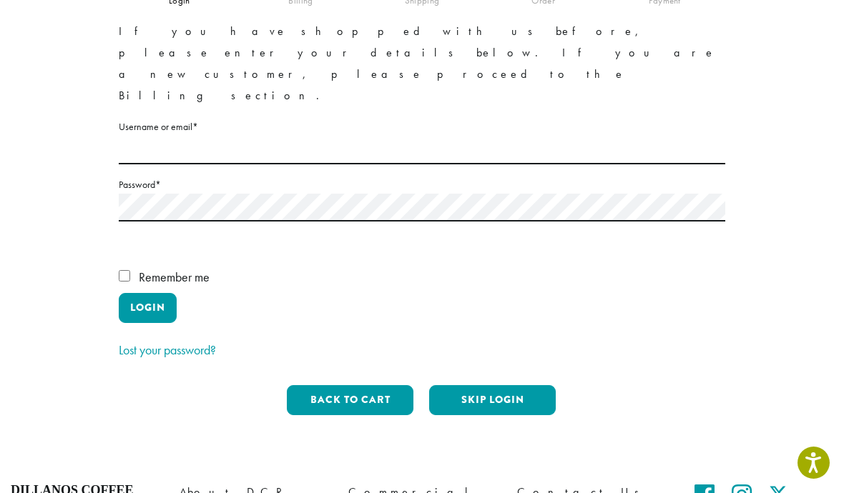
scroll to position [152, 0]
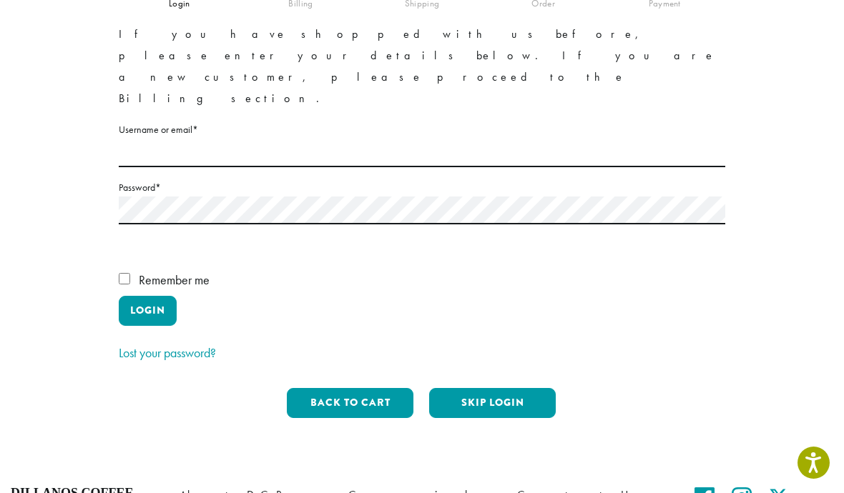
click at [490, 388] on button "Skip Login" at bounding box center [492, 403] width 127 height 30
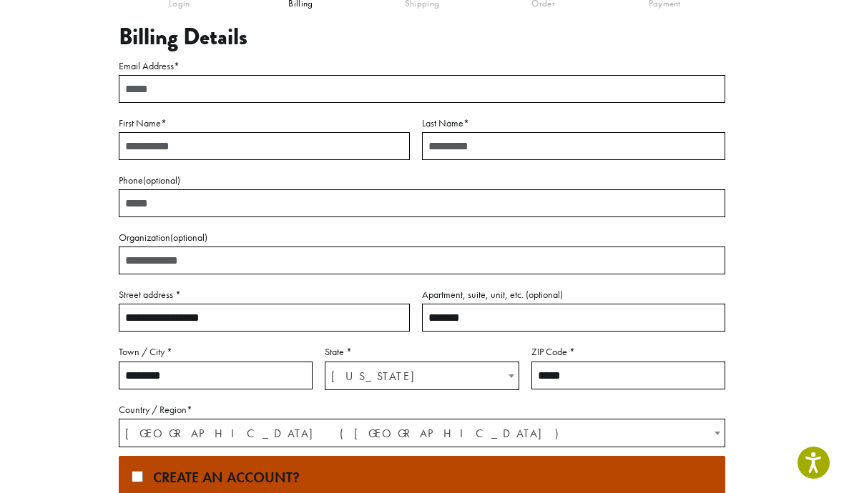
click at [197, 92] on input "Email Address *" at bounding box center [422, 89] width 606 height 28
type input "**********"
click at [197, 145] on input "First Name *" at bounding box center [264, 146] width 291 height 28
type input "*******"
click at [477, 155] on input "Last Name *" at bounding box center [573, 146] width 303 height 28
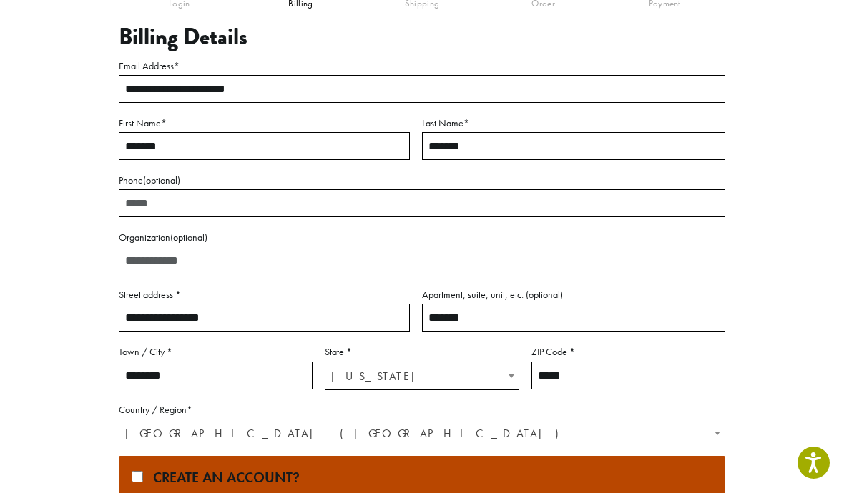
click at [508, 151] on input "******" at bounding box center [573, 146] width 303 height 28
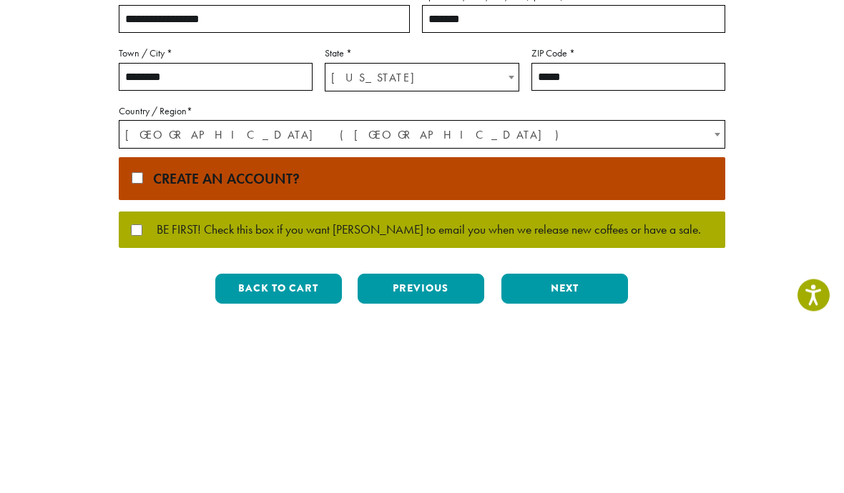
scroll to position [284, 0]
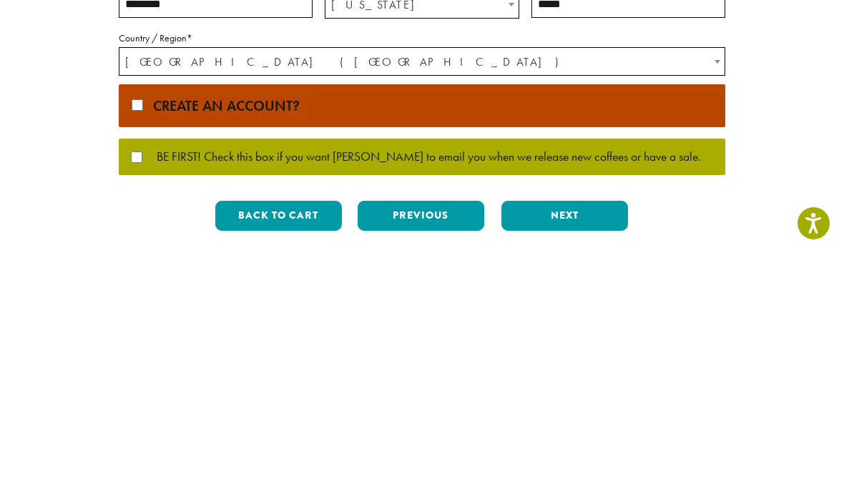
type input "******"
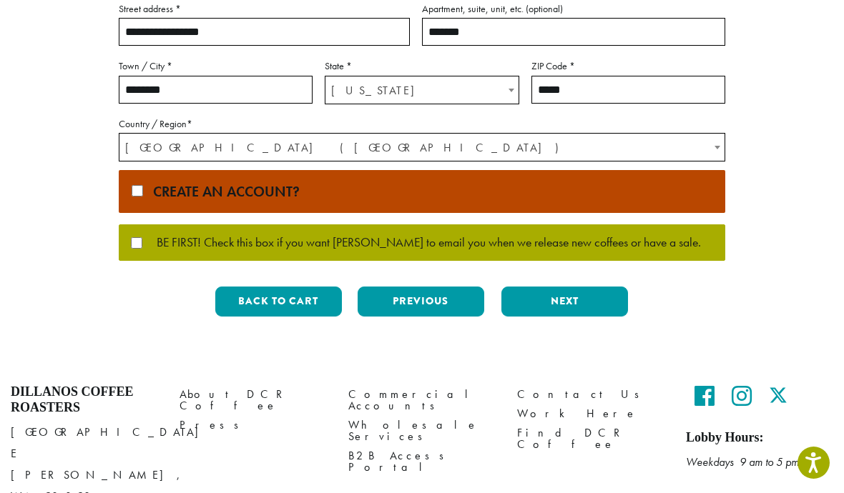
click at [576, 307] on button "Next" at bounding box center [564, 302] width 127 height 30
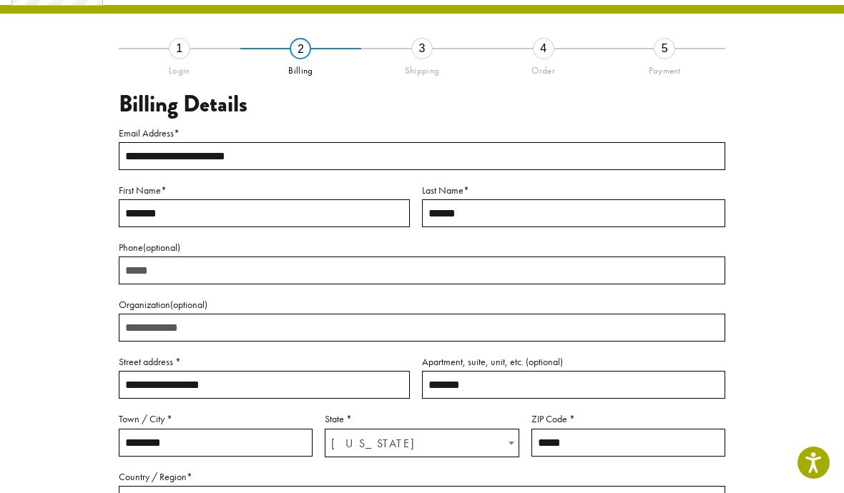
scroll to position [59, 0]
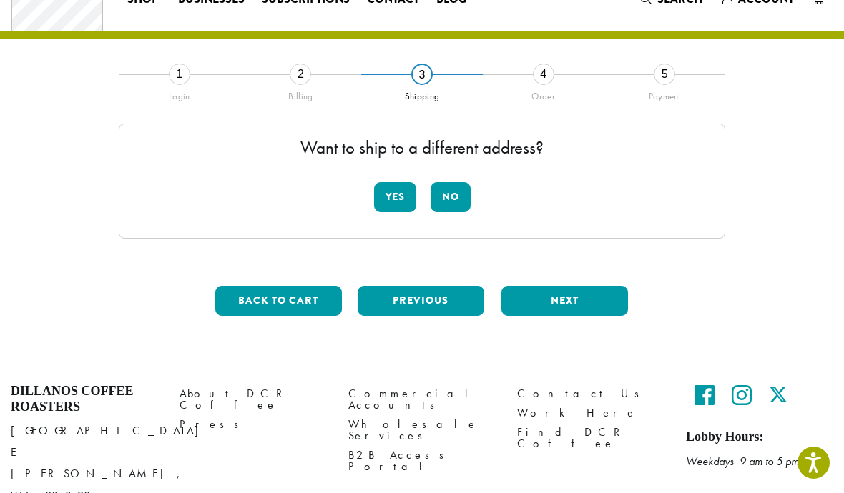
click at [457, 201] on button "No" at bounding box center [450, 197] width 40 height 30
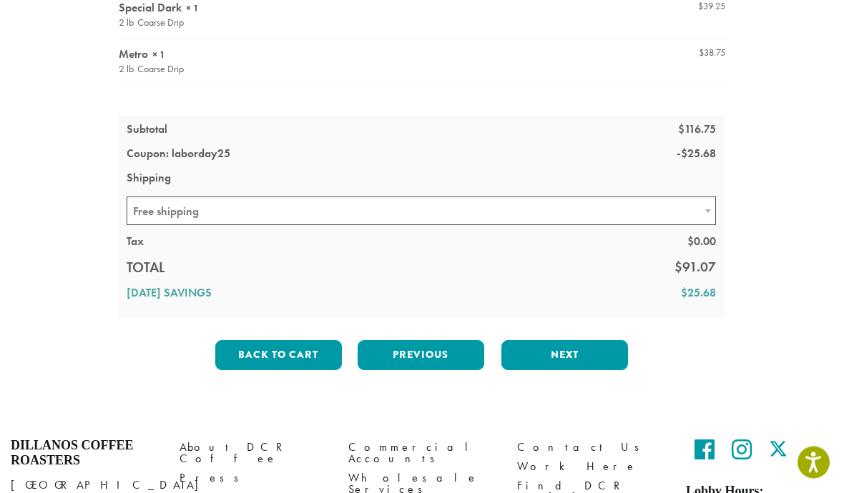
scroll to position [315, 0]
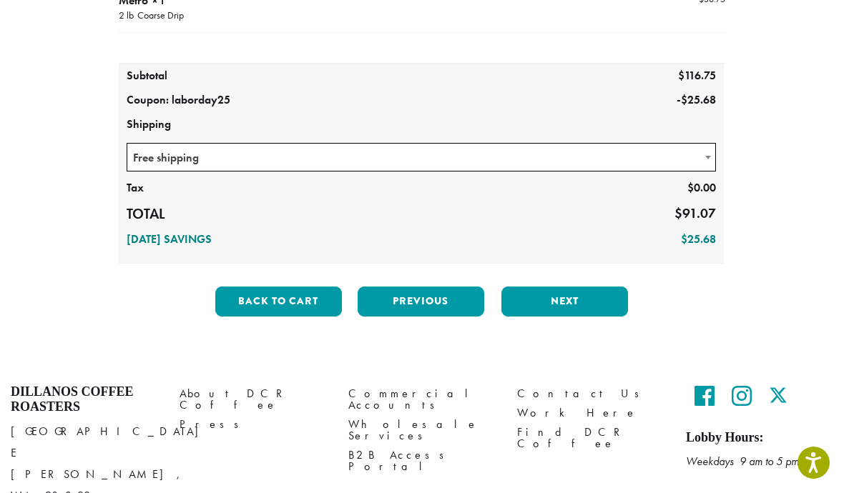
click at [580, 301] on button "Next" at bounding box center [564, 302] width 127 height 30
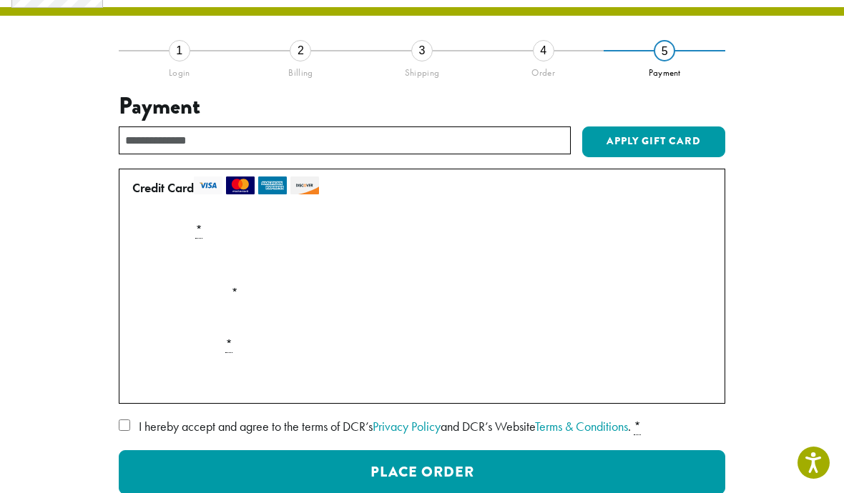
scroll to position [82, 0]
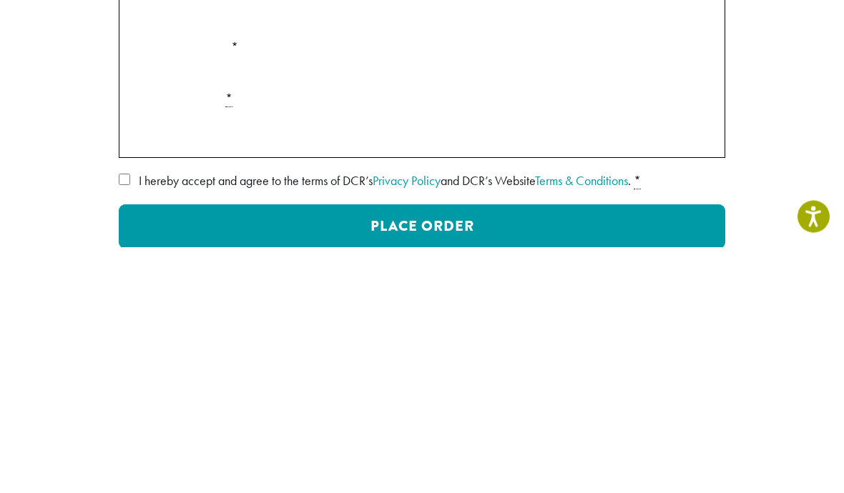
click at [137, 416] on label "I hereby accept and agree to the terms of DCR’s Privacy Policy and DCR’s Websit…" at bounding box center [422, 427] width 606 height 23
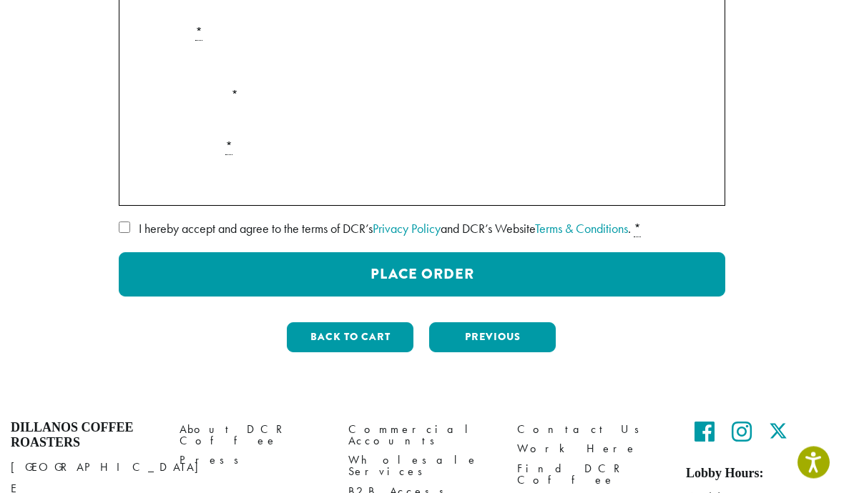
scroll to position [279, 0]
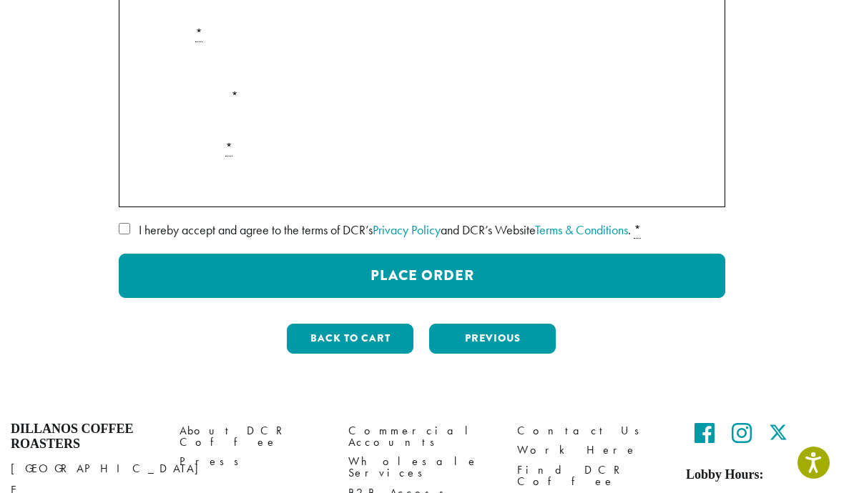
click at [453, 272] on button "Place Order" at bounding box center [422, 276] width 606 height 44
